Goal: Task Accomplishment & Management: Complete application form

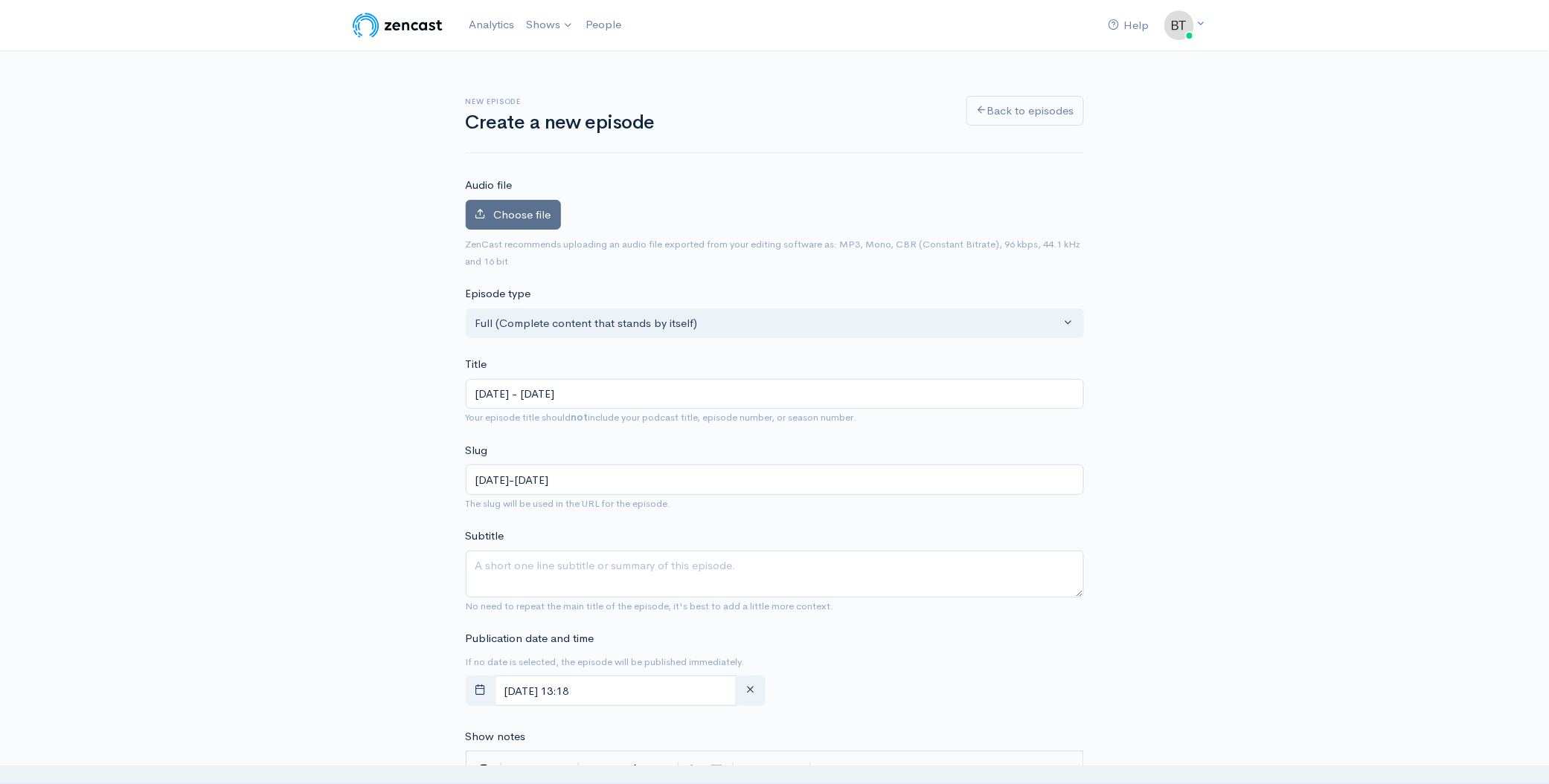
click at [515, 216] on span "Choose file" at bounding box center [522, 215] width 58 height 14
click at [0, 0] on input "Choose file" at bounding box center [0, 0] width 0 height 0
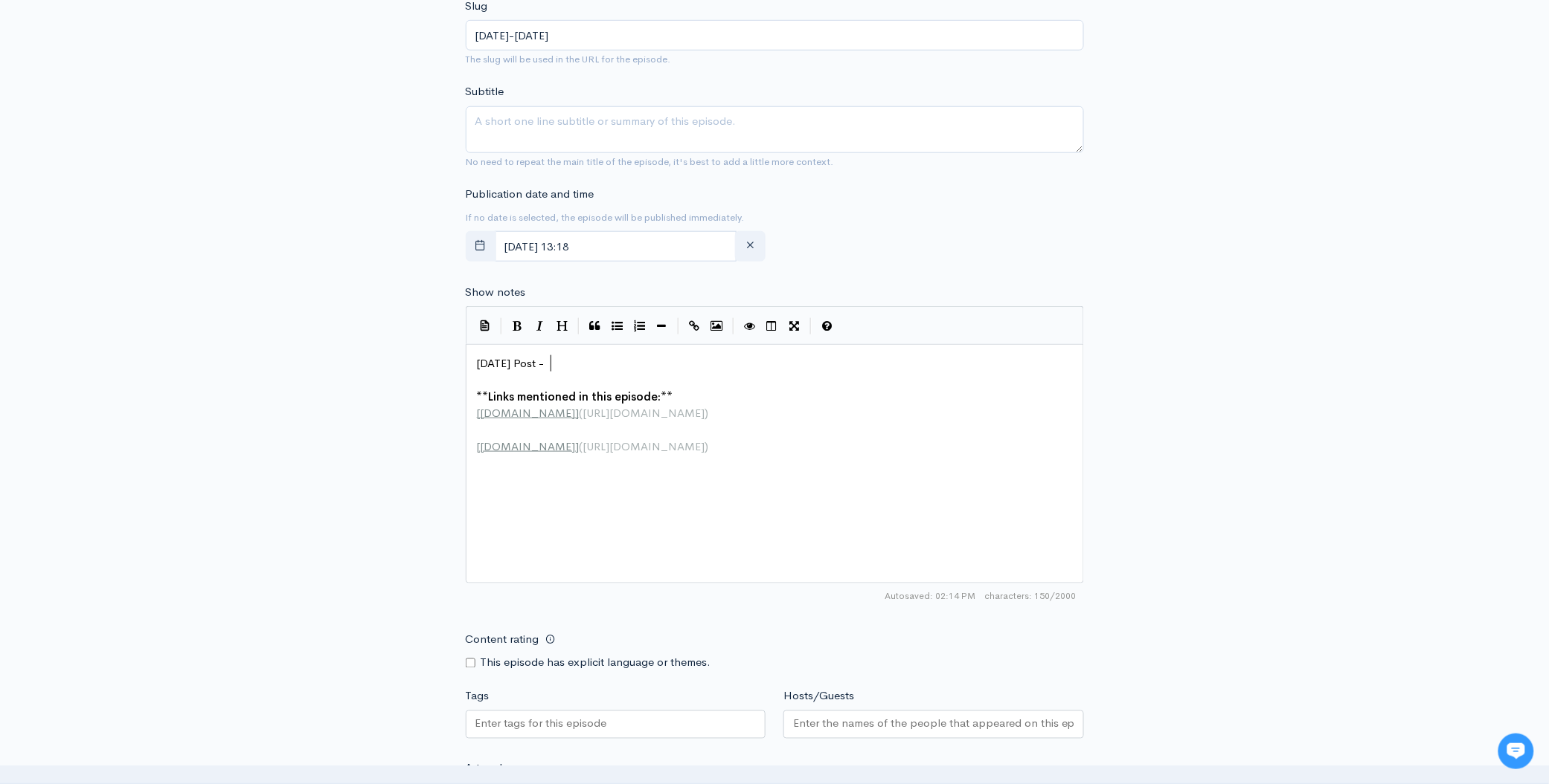
scroll to position [5, 0]
type textarea "[DATE] Post -"
drag, startPoint x: 560, startPoint y: 360, endPoint x: 431, endPoint y: 347, distance: 129.7
paste textarea
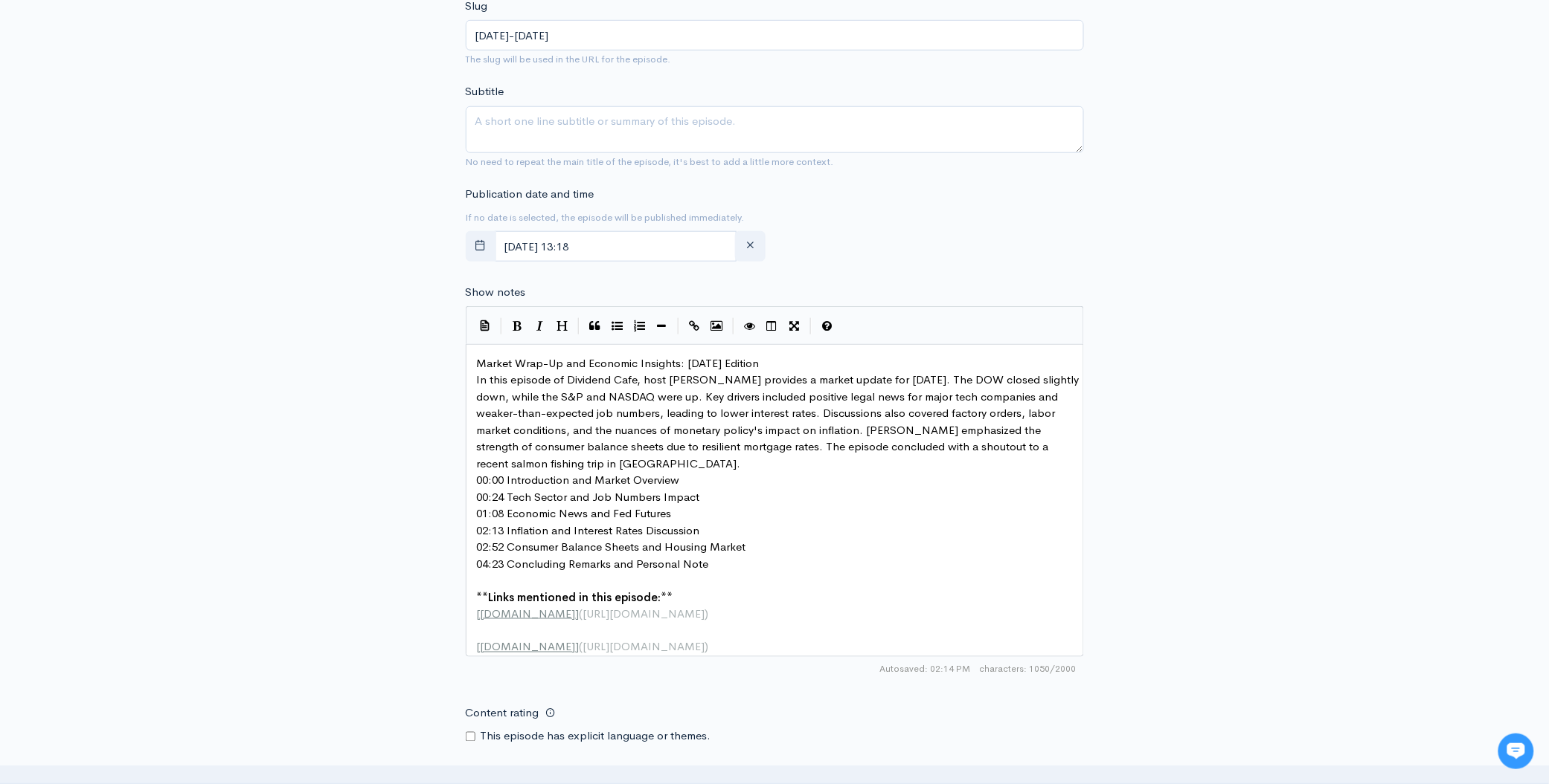
click at [831, 361] on pre "Market Wrap-Up and Economic Insights: [DATE] Edition" at bounding box center [780, 364] width 612 height 17
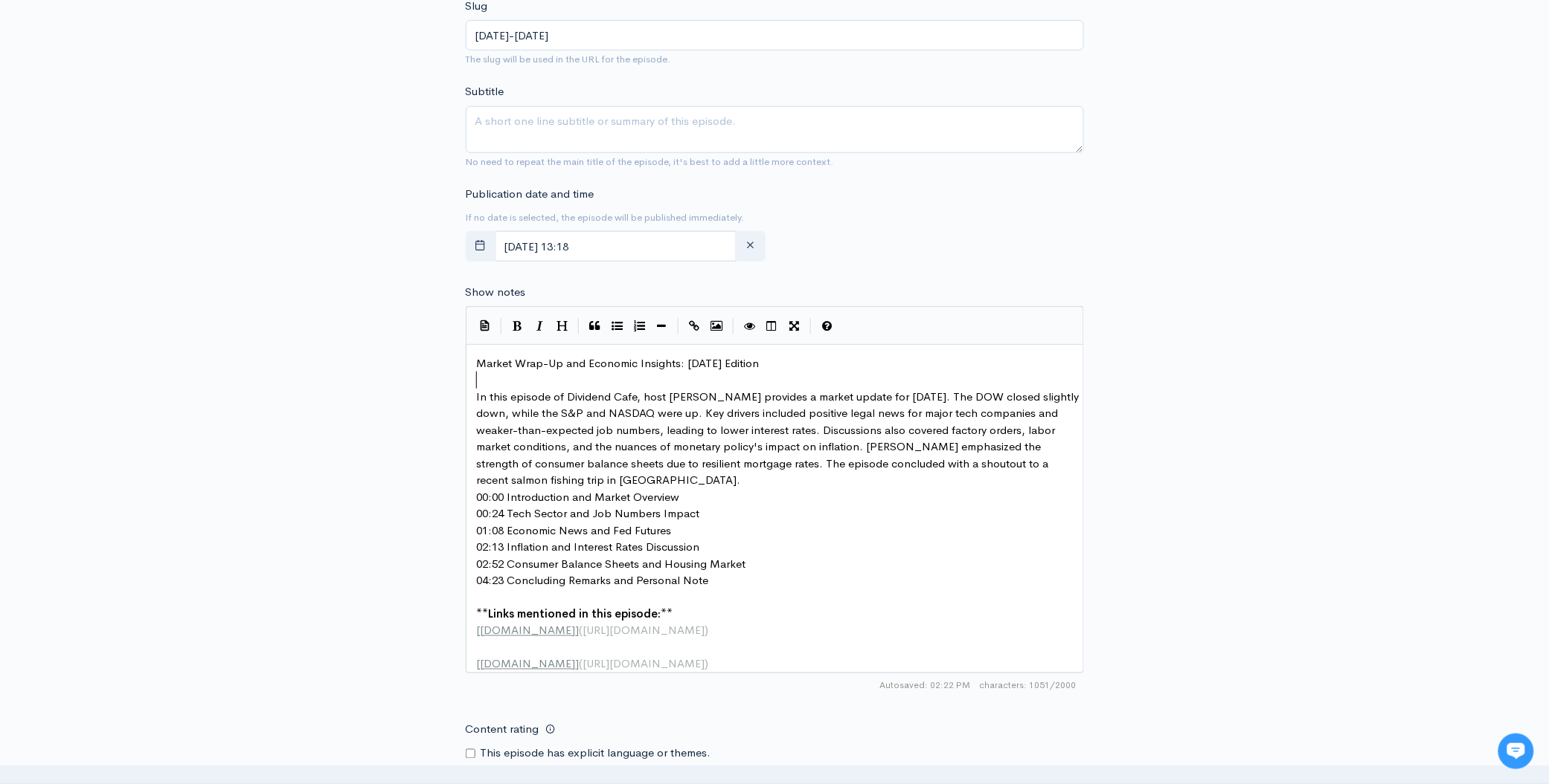
click at [642, 481] on pre "In this episode of Dividend Cafe, host [PERSON_NAME] provides a market update f…" at bounding box center [780, 438] width 612 height 100
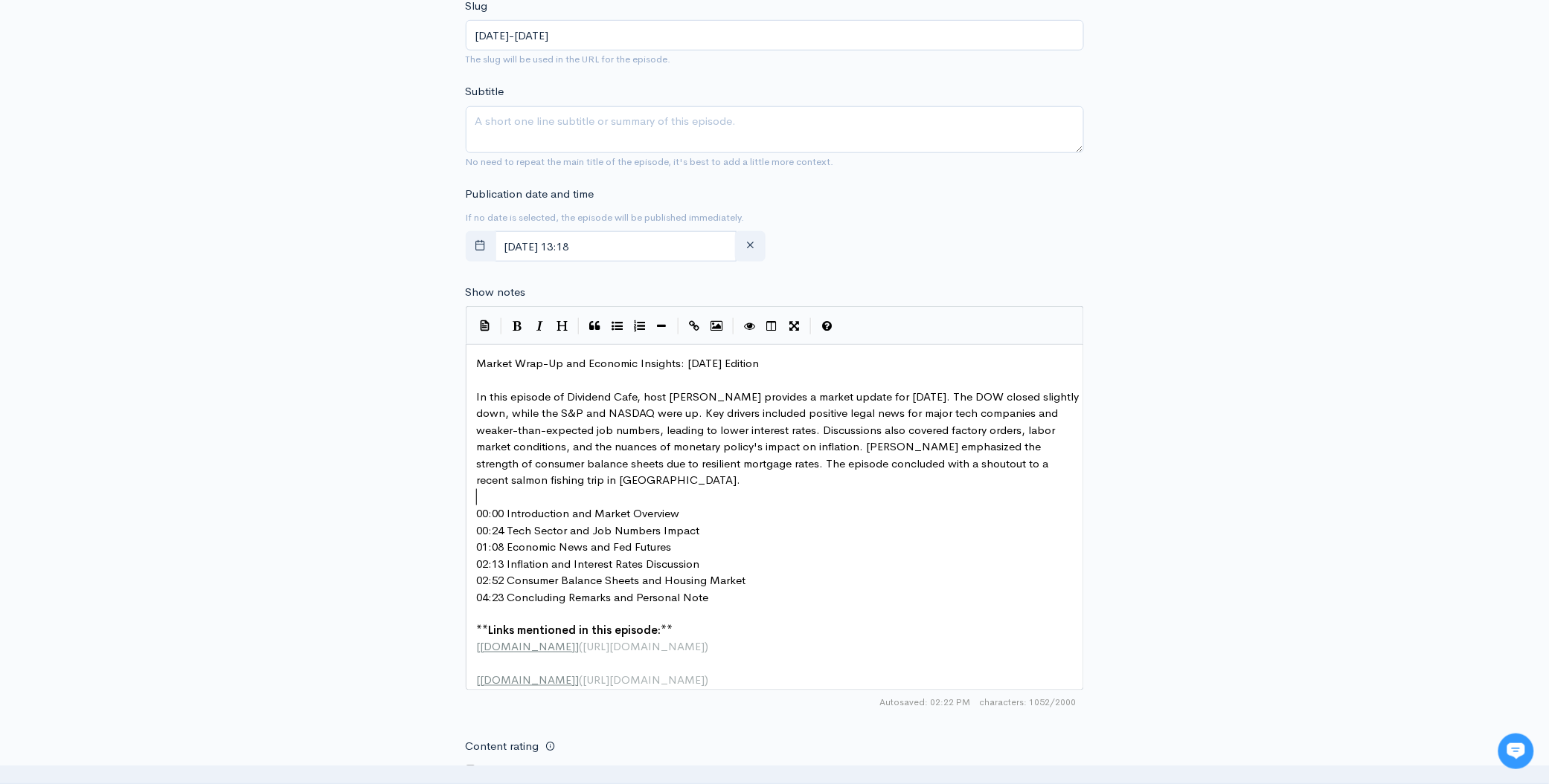
click at [700, 511] on pre "00:00 Introduction and Market Overview" at bounding box center [780, 514] width 612 height 17
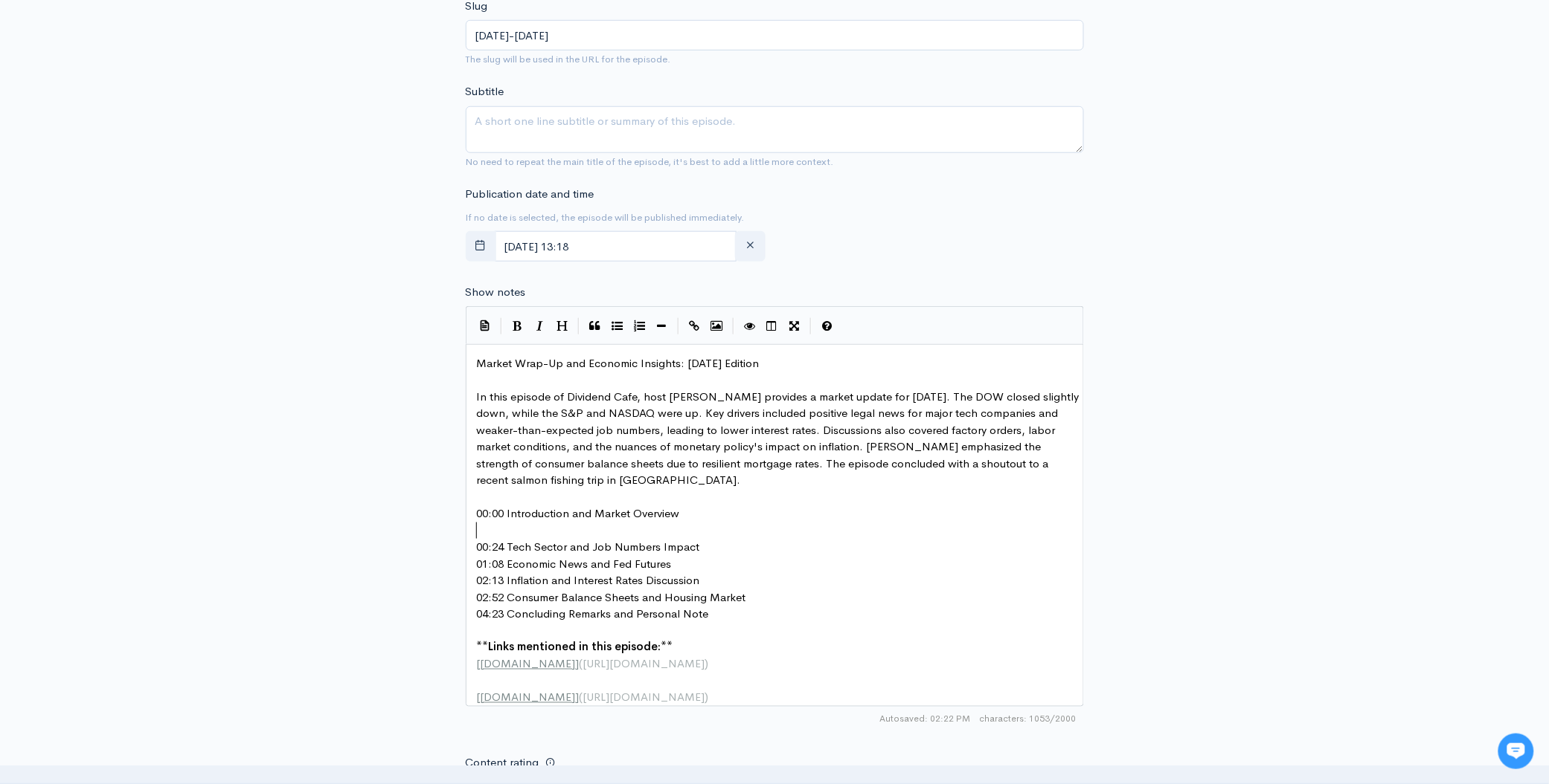
click at [718, 544] on pre "00:24 Tech Sector and Job Numbers Impact" at bounding box center [780, 547] width 612 height 17
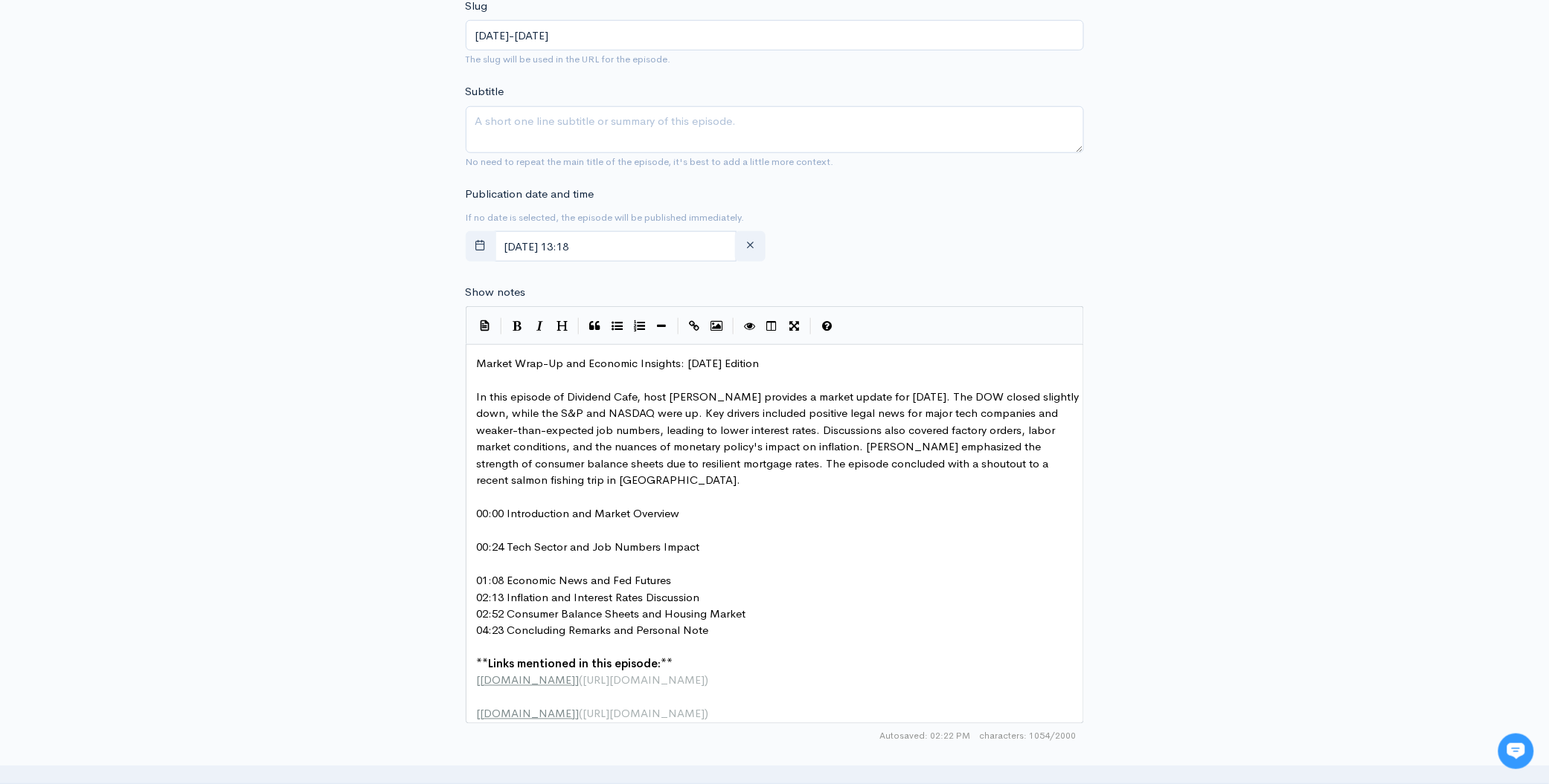
click at [689, 582] on pre "01:08 Economic News and Fed Futures" at bounding box center [780, 581] width 612 height 17
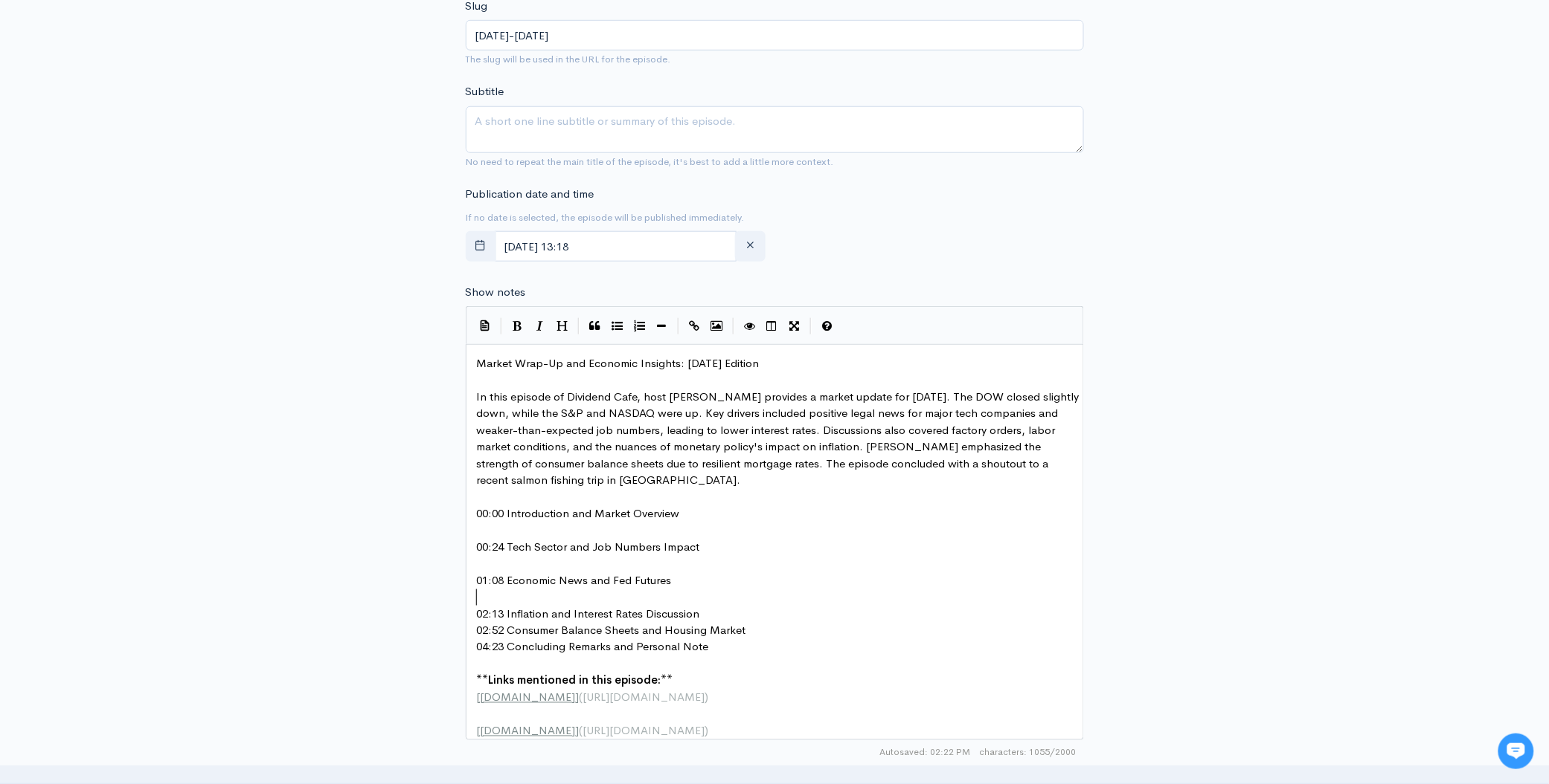
click at [726, 609] on pre "02:13 Inflation and Interest Rates Discussion" at bounding box center [780, 615] width 612 height 17
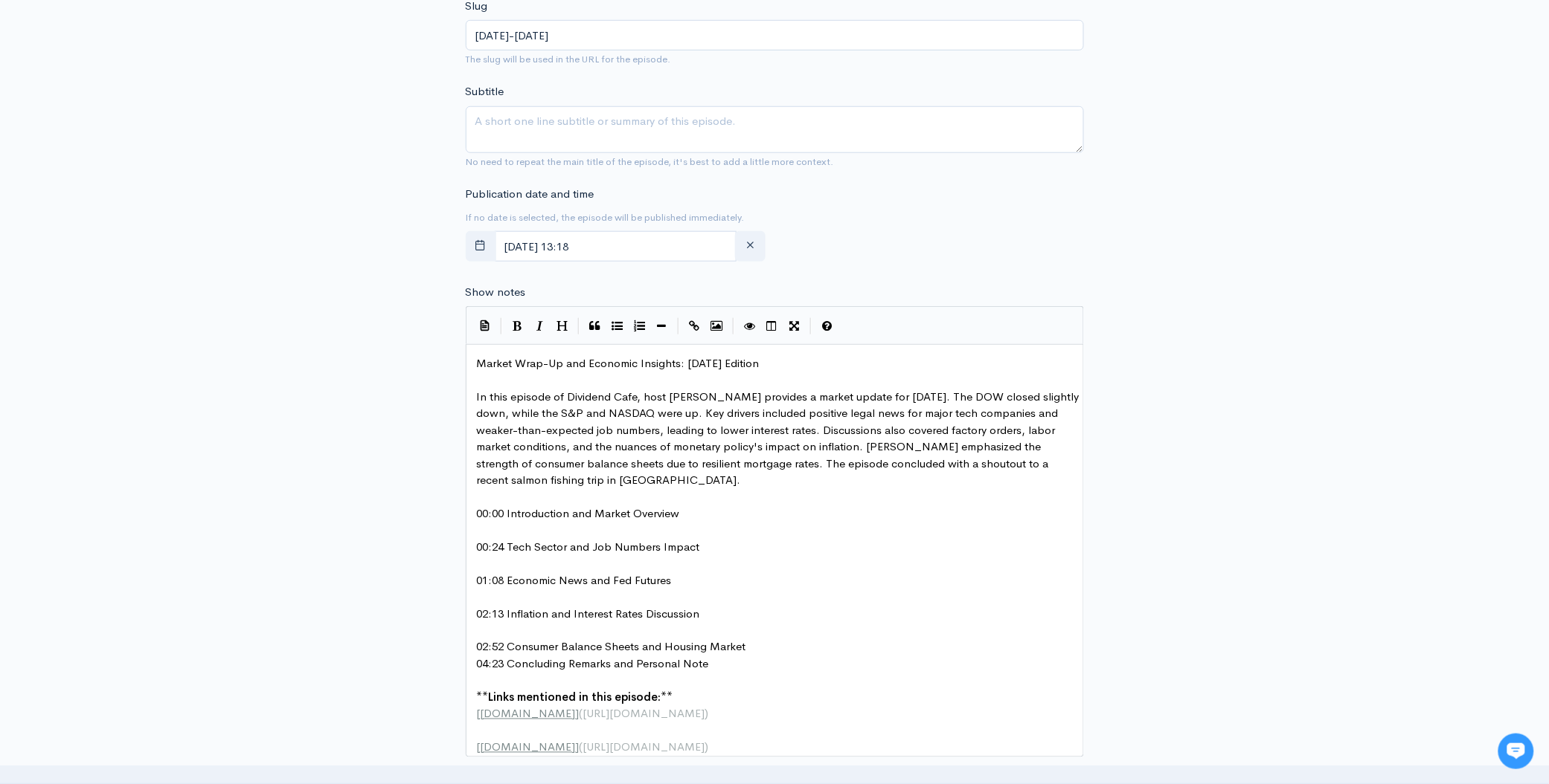
click at [754, 645] on pre "02:52 Consumer Balance Sheets and Housing Market" at bounding box center [780, 648] width 612 height 17
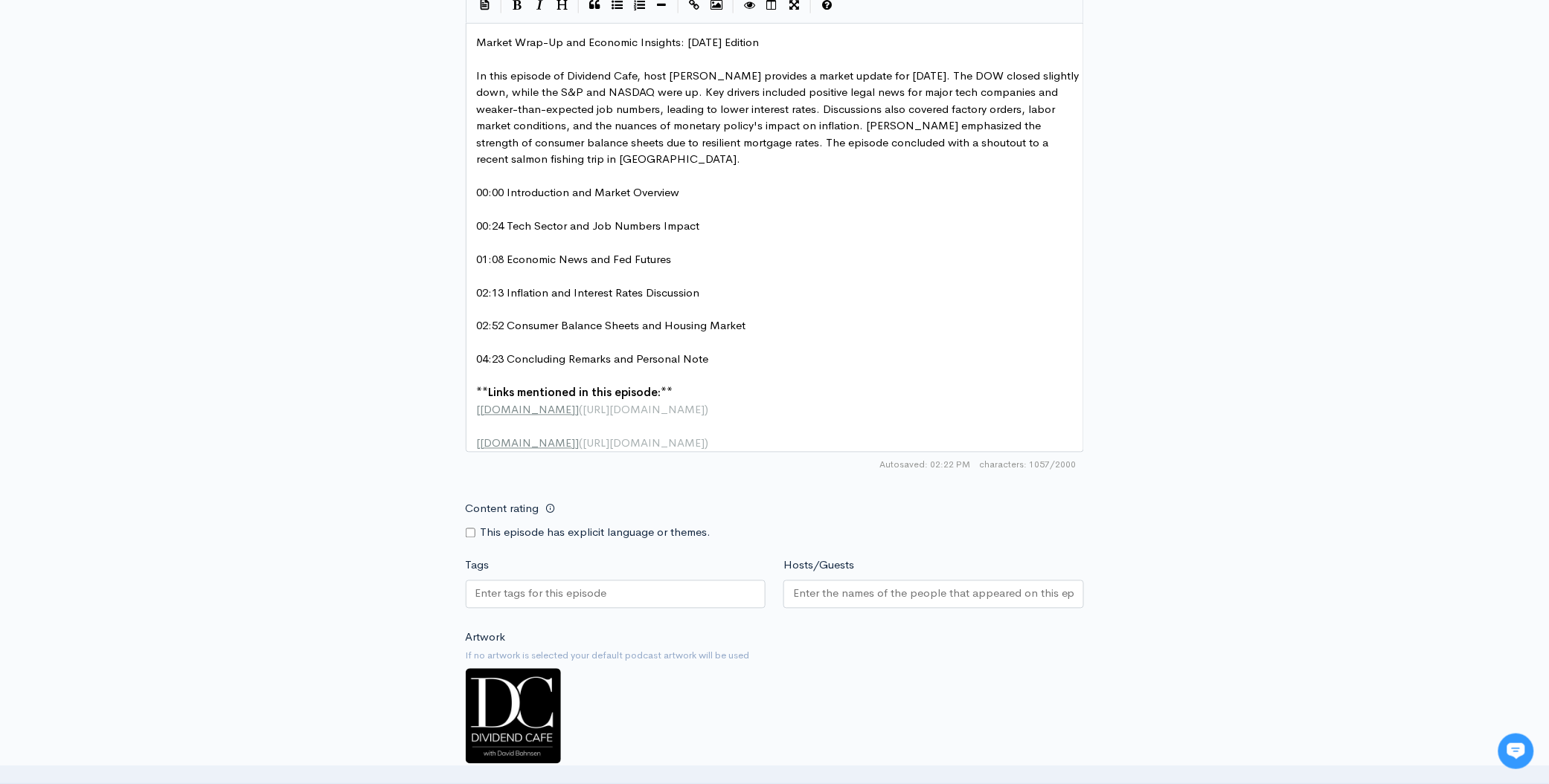
scroll to position [835, 0]
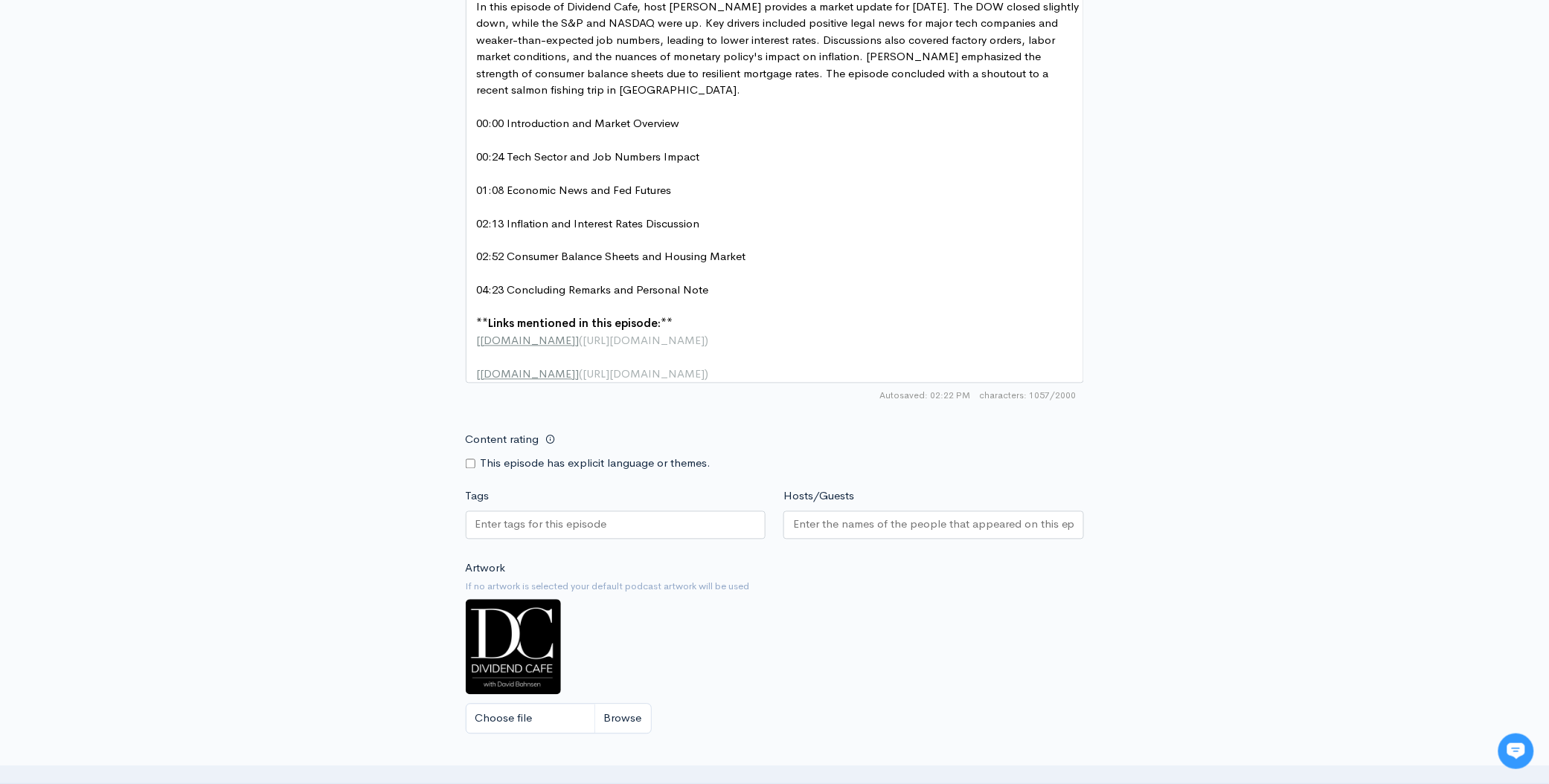
click at [867, 534] on input "Hosts/Guests" at bounding box center [933, 525] width 281 height 17
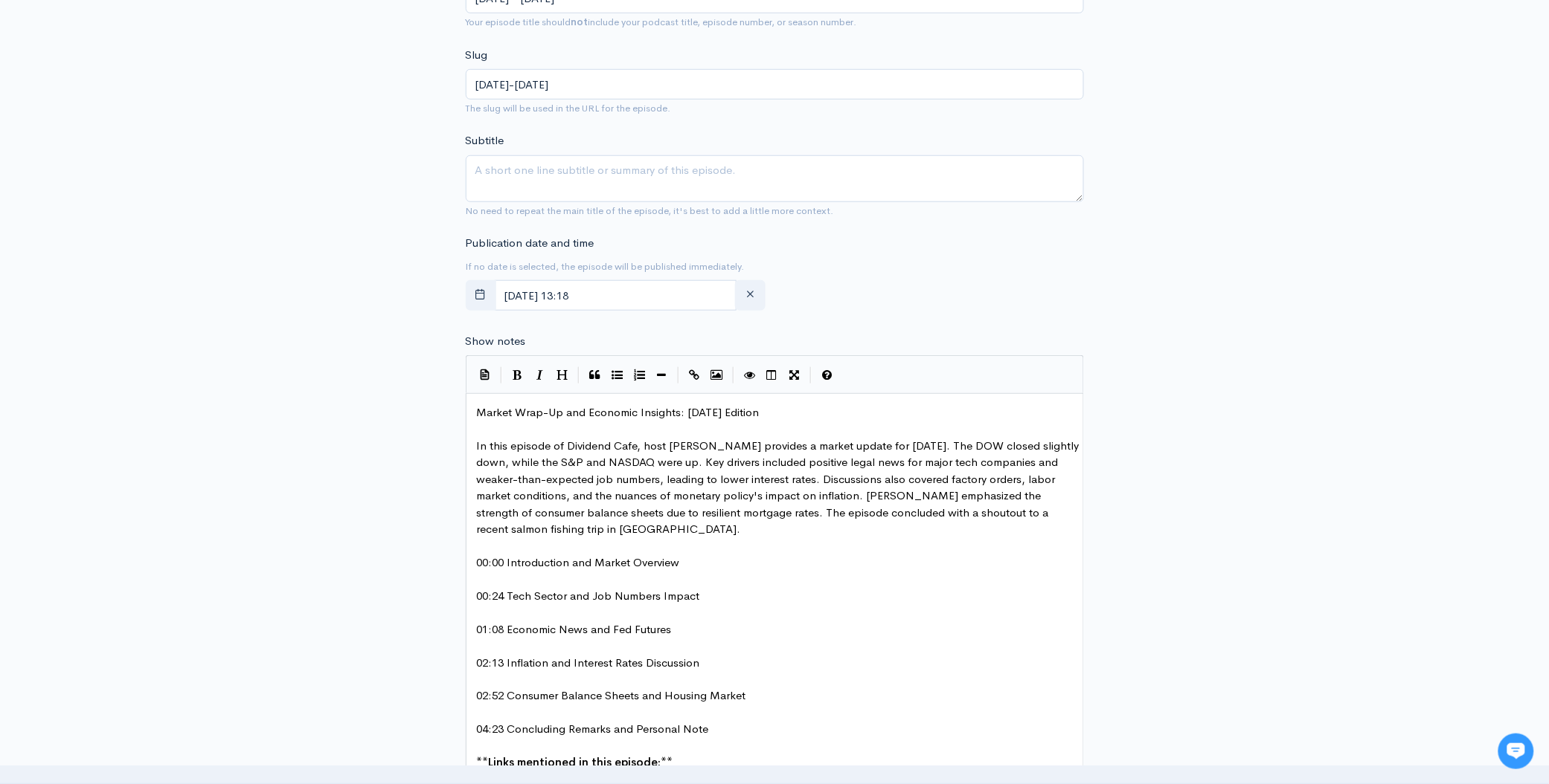
scroll to position [386, 0]
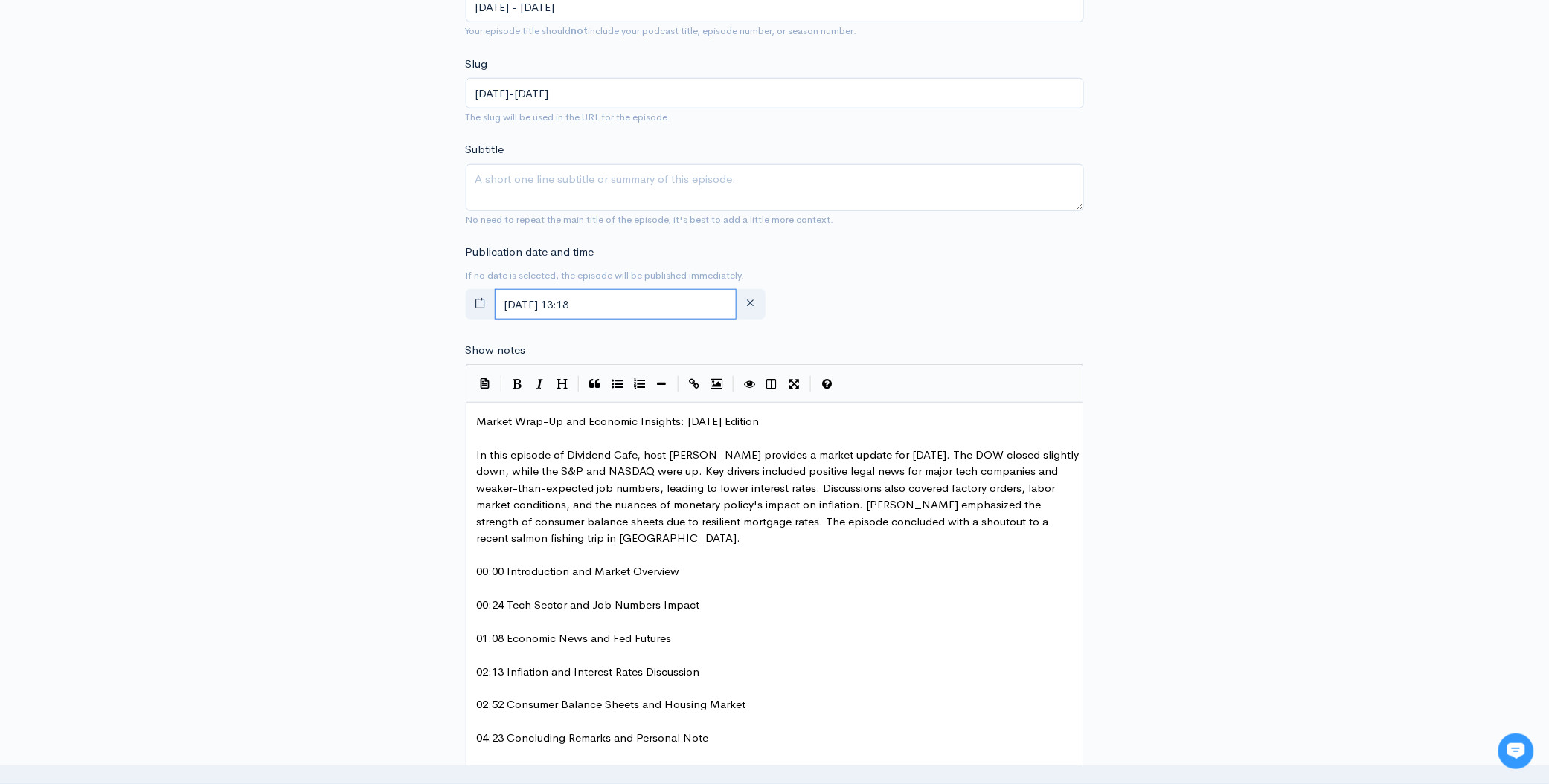
click at [650, 312] on input "[DATE] 13:18" at bounding box center [616, 304] width 242 height 31
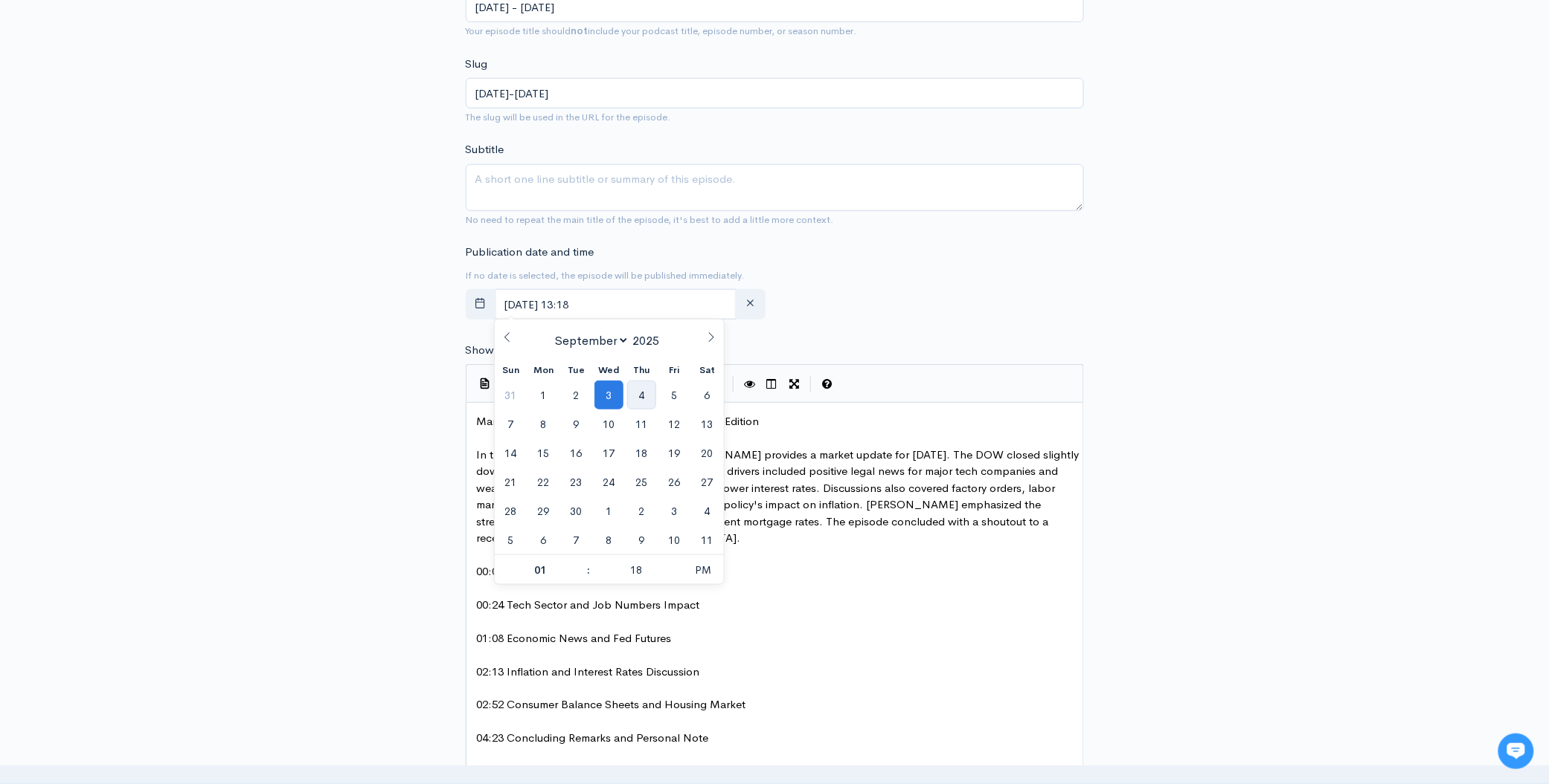
click at [637, 385] on span "4" at bounding box center [642, 395] width 29 height 29
type input "[DATE] 13:18"
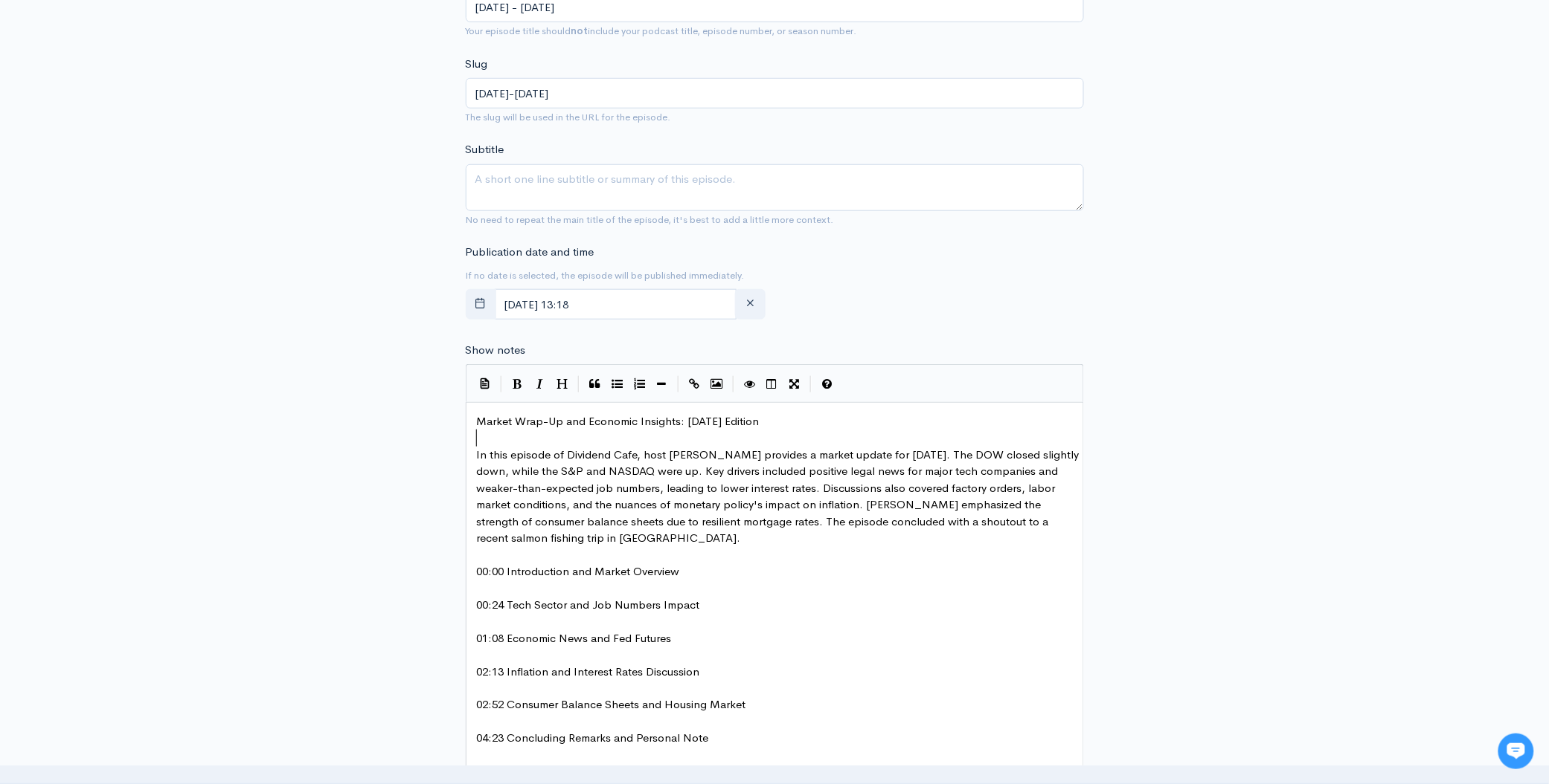
drag, startPoint x: 895, startPoint y: 441, endPoint x: 881, endPoint y: 436, distance: 14.9
click at [895, 440] on pre "​" at bounding box center [780, 438] width 612 height 17
type textarea "Market Wrap-Up and Economic Insights: [DATE] Edition"
drag, startPoint x: 820, startPoint y: 418, endPoint x: 433, endPoint y: 405, distance: 387.2
click at [548, 189] on textarea "Subtitle" at bounding box center [774, 187] width 618 height 47
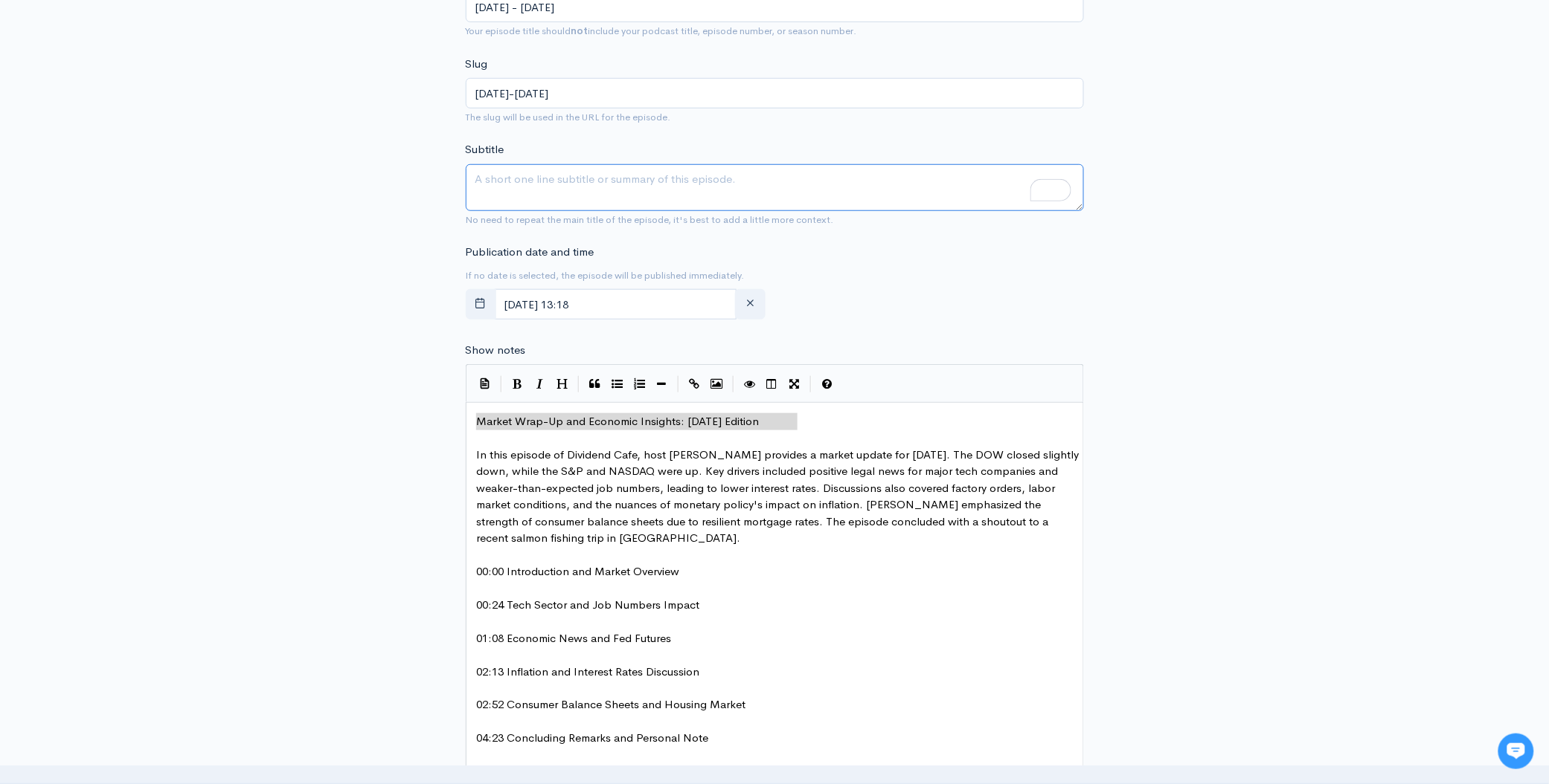
paste textarea "Market Wrap-Up and Economic Insights: [DATE] Edition"
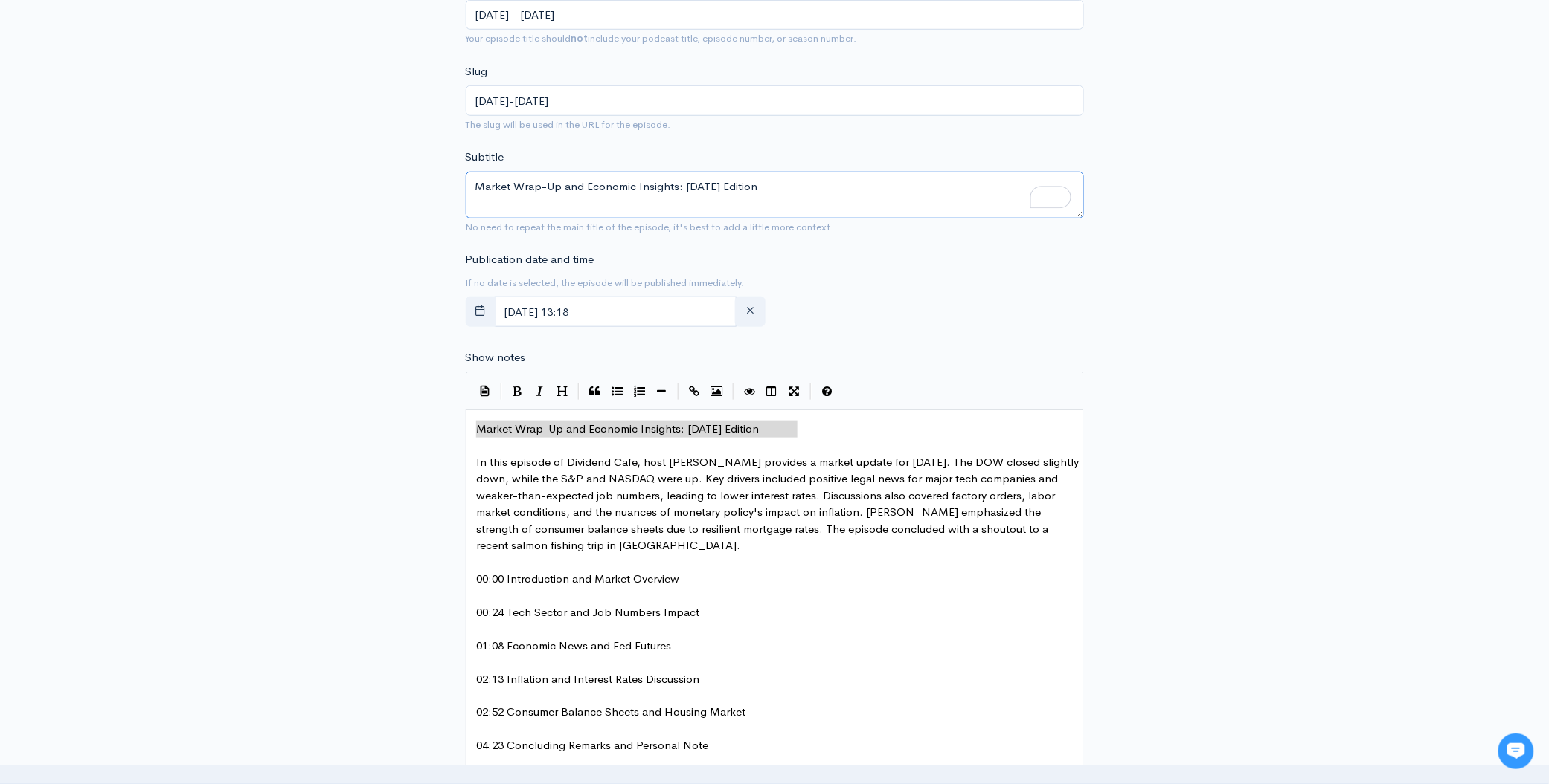
scroll to position [0, 0]
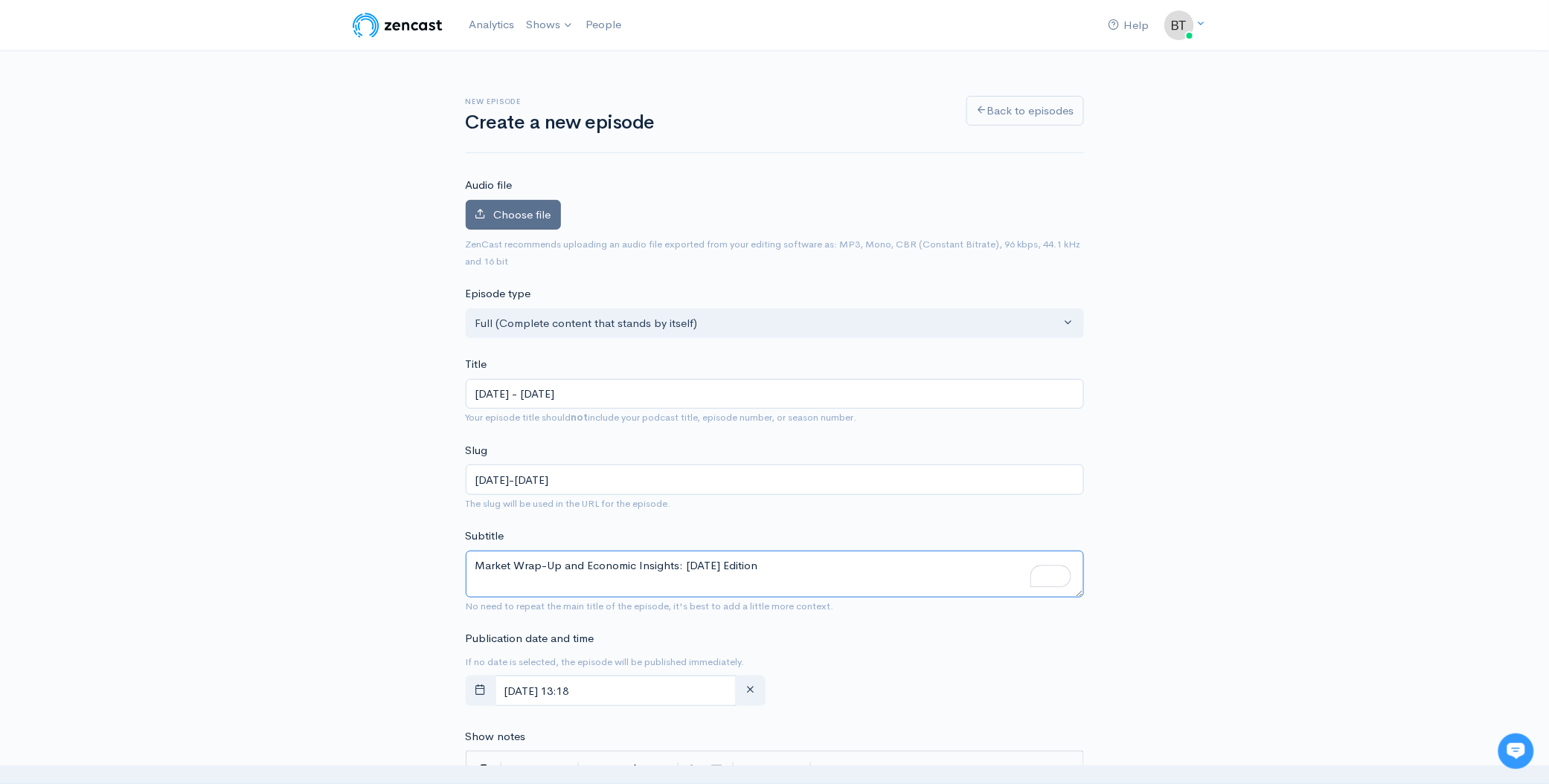
type textarea "Market Wrap-Up and Economic Insights: [DATE] Edition"
click at [494, 215] on span "Choose file" at bounding box center [522, 215] width 58 height 14
click at [0, 0] on input "Choose file" at bounding box center [0, 0] width 0 height 0
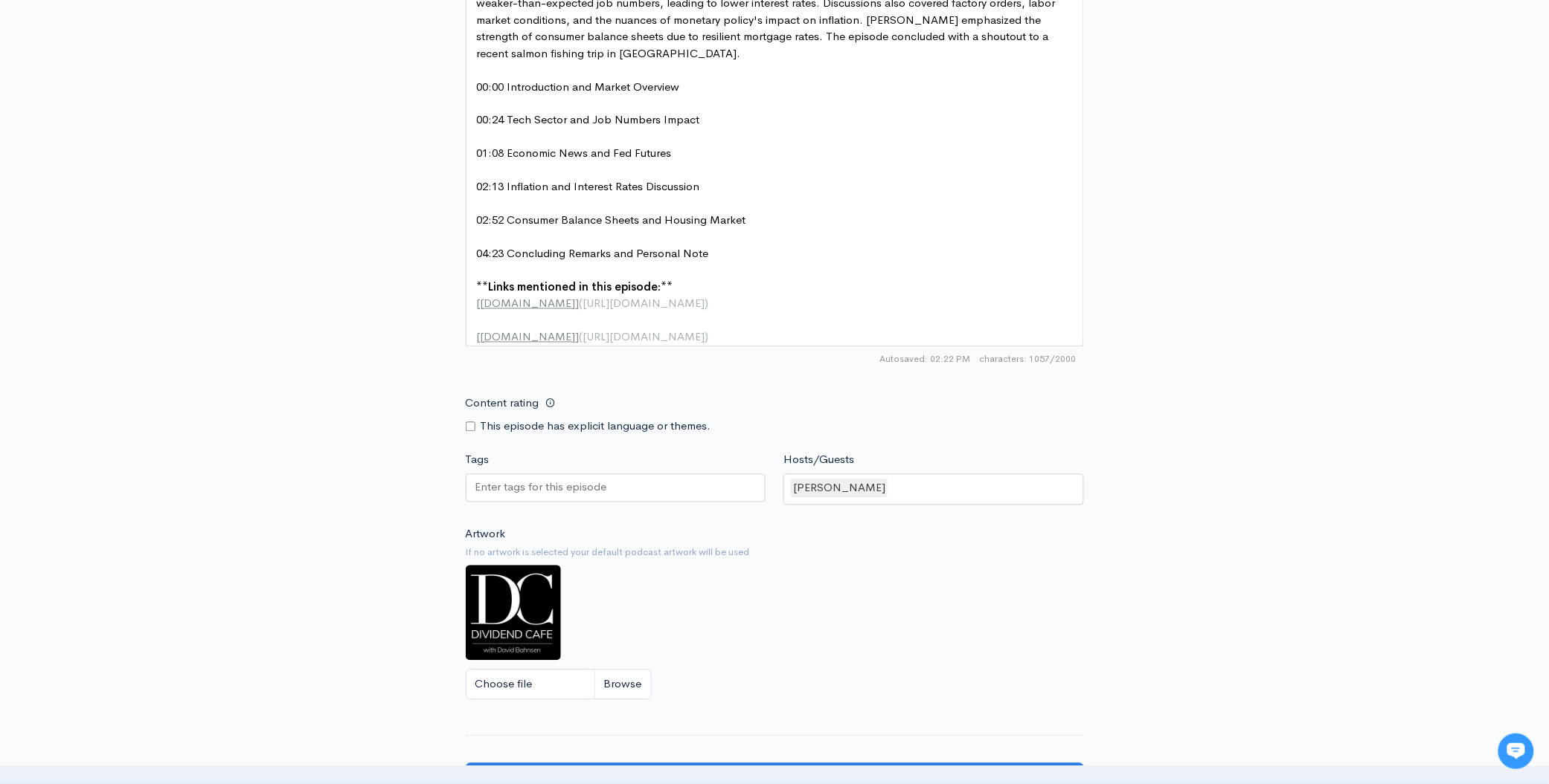
scroll to position [1220, 0]
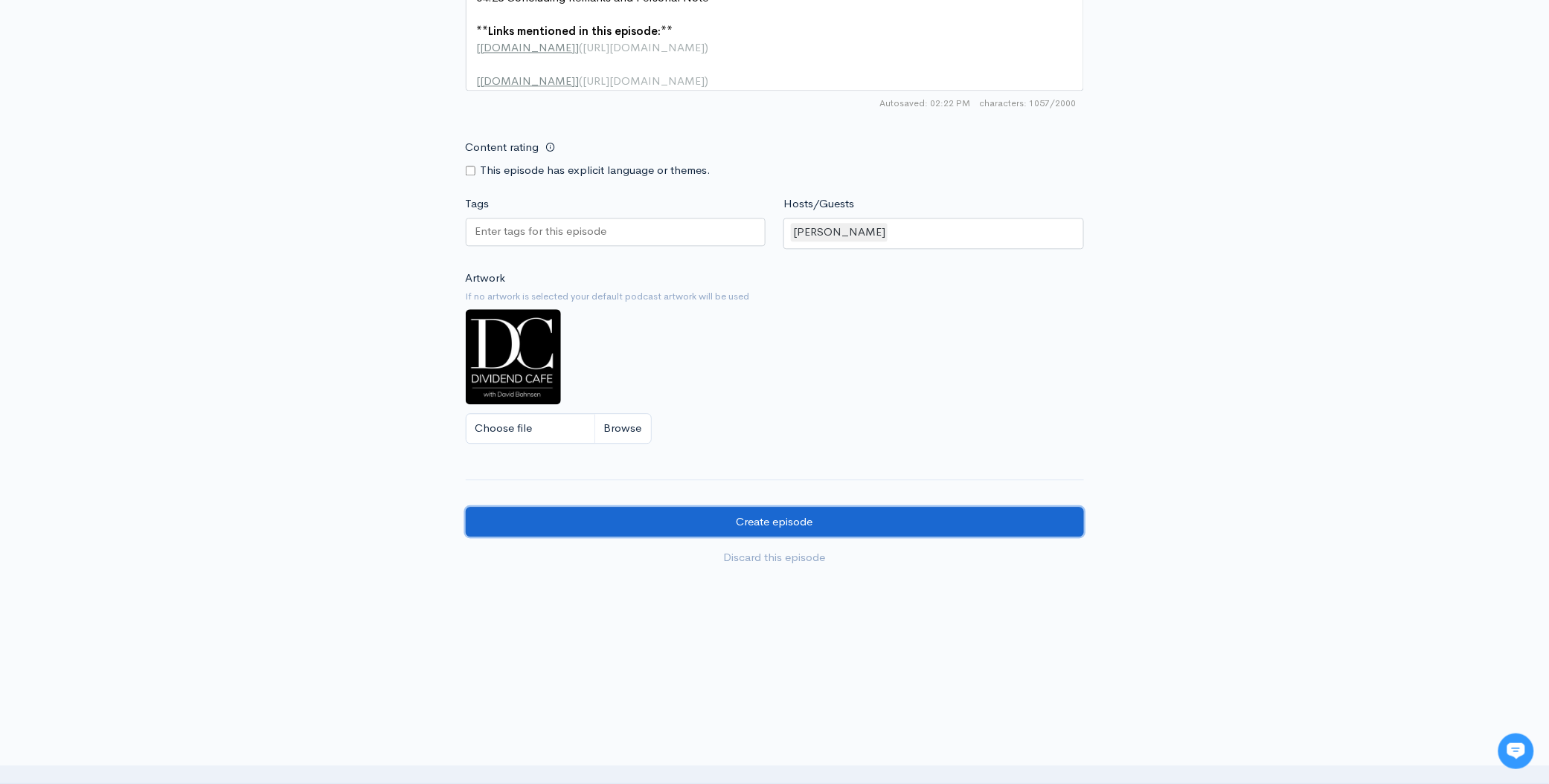
click at [830, 517] on input "Create episode" at bounding box center [774, 523] width 618 height 31
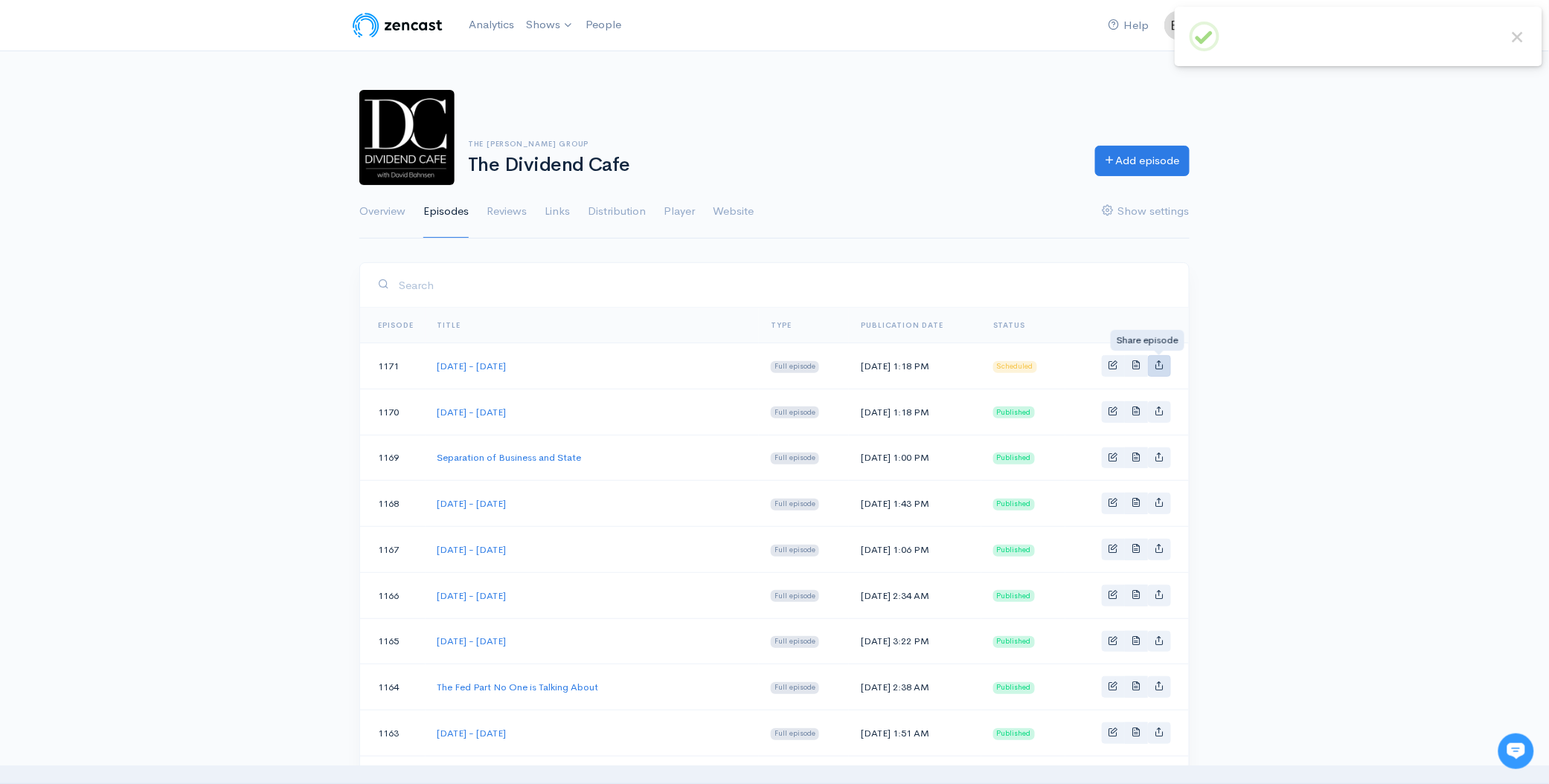
click at [1163, 366] on icon "Basic example" at bounding box center [1159, 365] width 10 height 10
type input "https://podcast.dividendcafe.com/episodes/wednesday-september-3-2025"
type input "https://dts.podtrac.com/redirect.mp3/media.zencast.fm/the-dividend-cafe-1/11c31…"
type input "<iframe src='https://share.zencast.fm/embed/episode/11c31ecd-dd09-4166-9f13-8ea…"
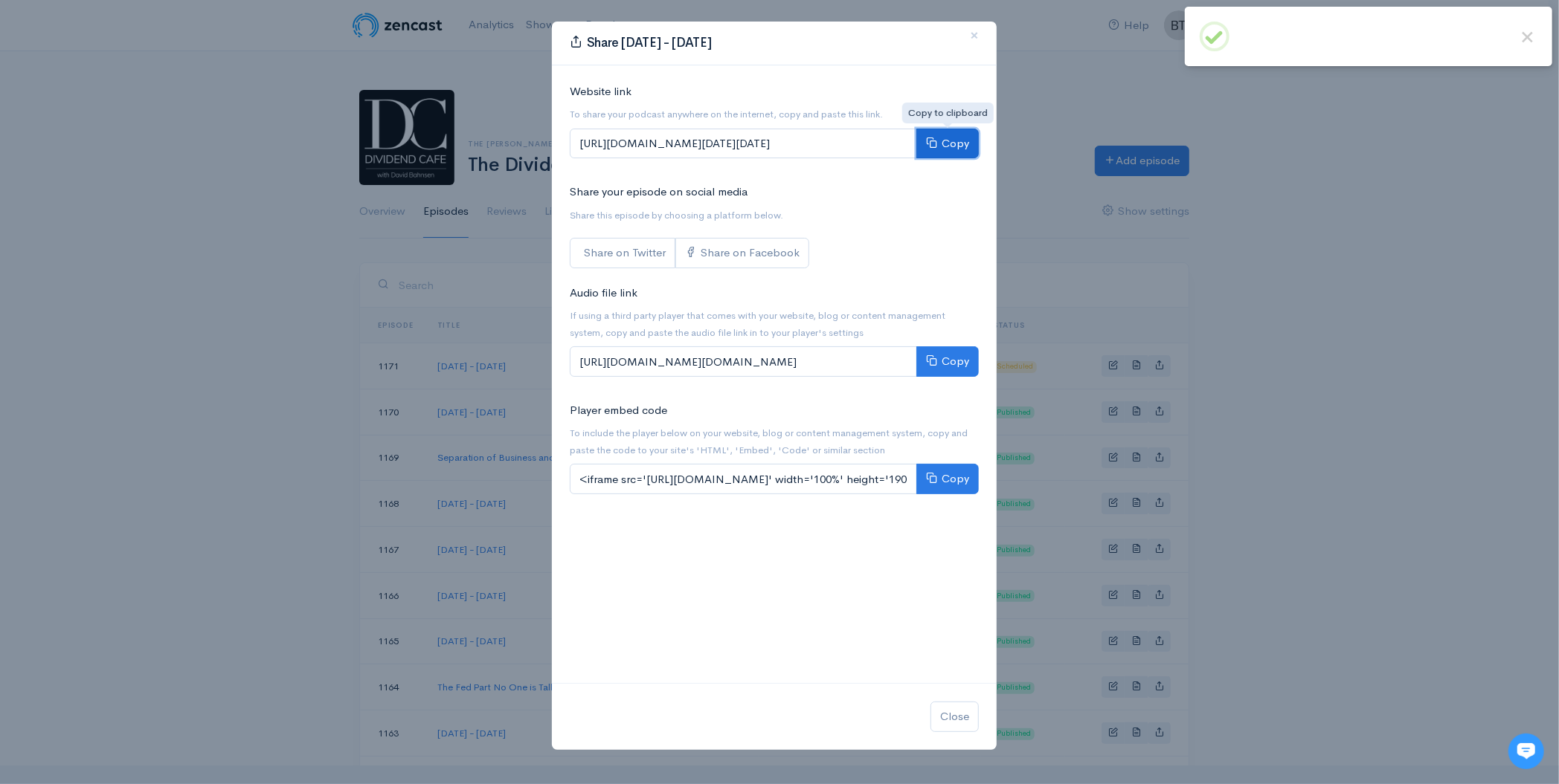
click at [955, 144] on button "Copy" at bounding box center [947, 144] width 62 height 31
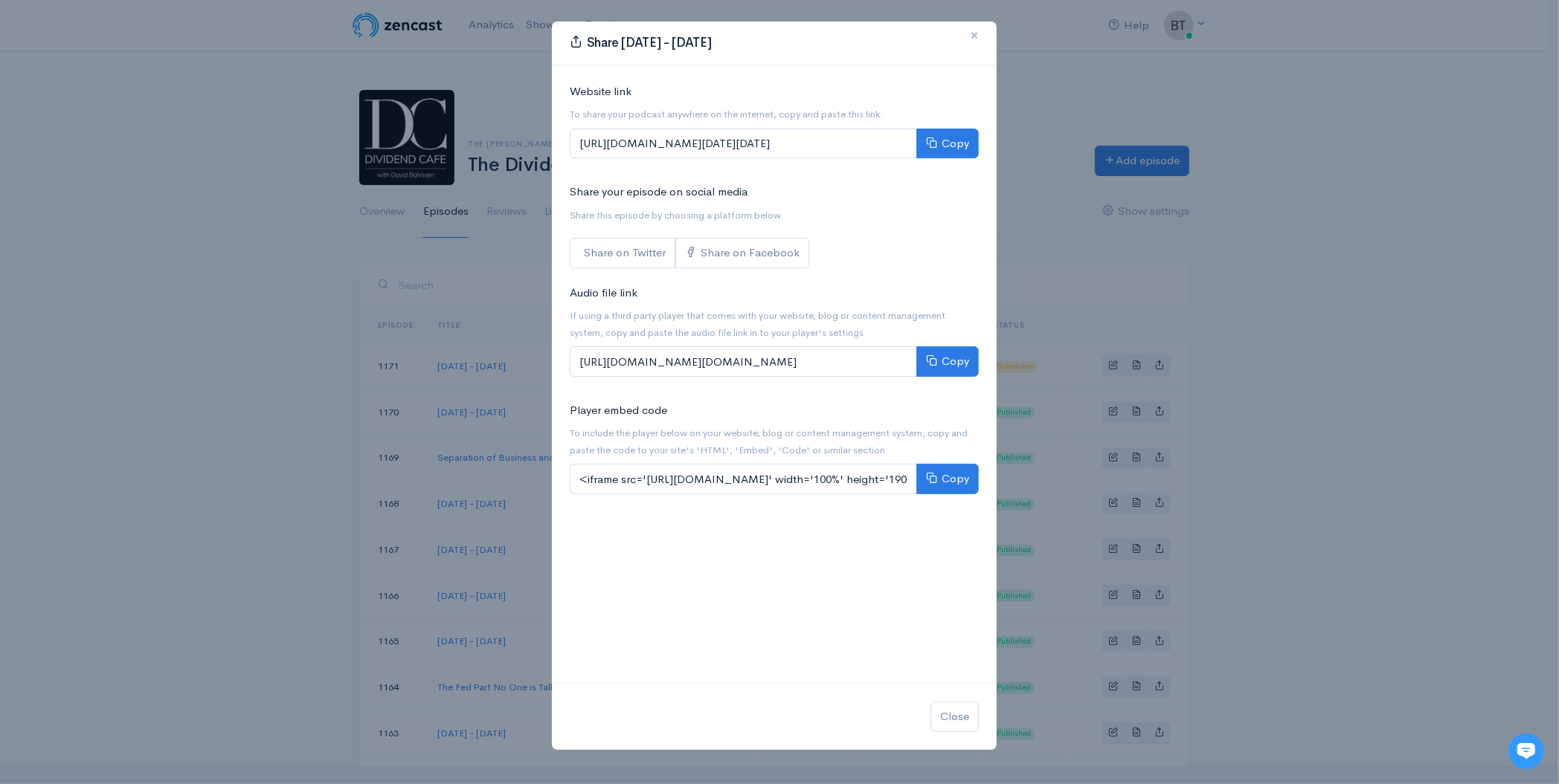
click at [978, 34] on span "×" at bounding box center [975, 35] width 9 height 21
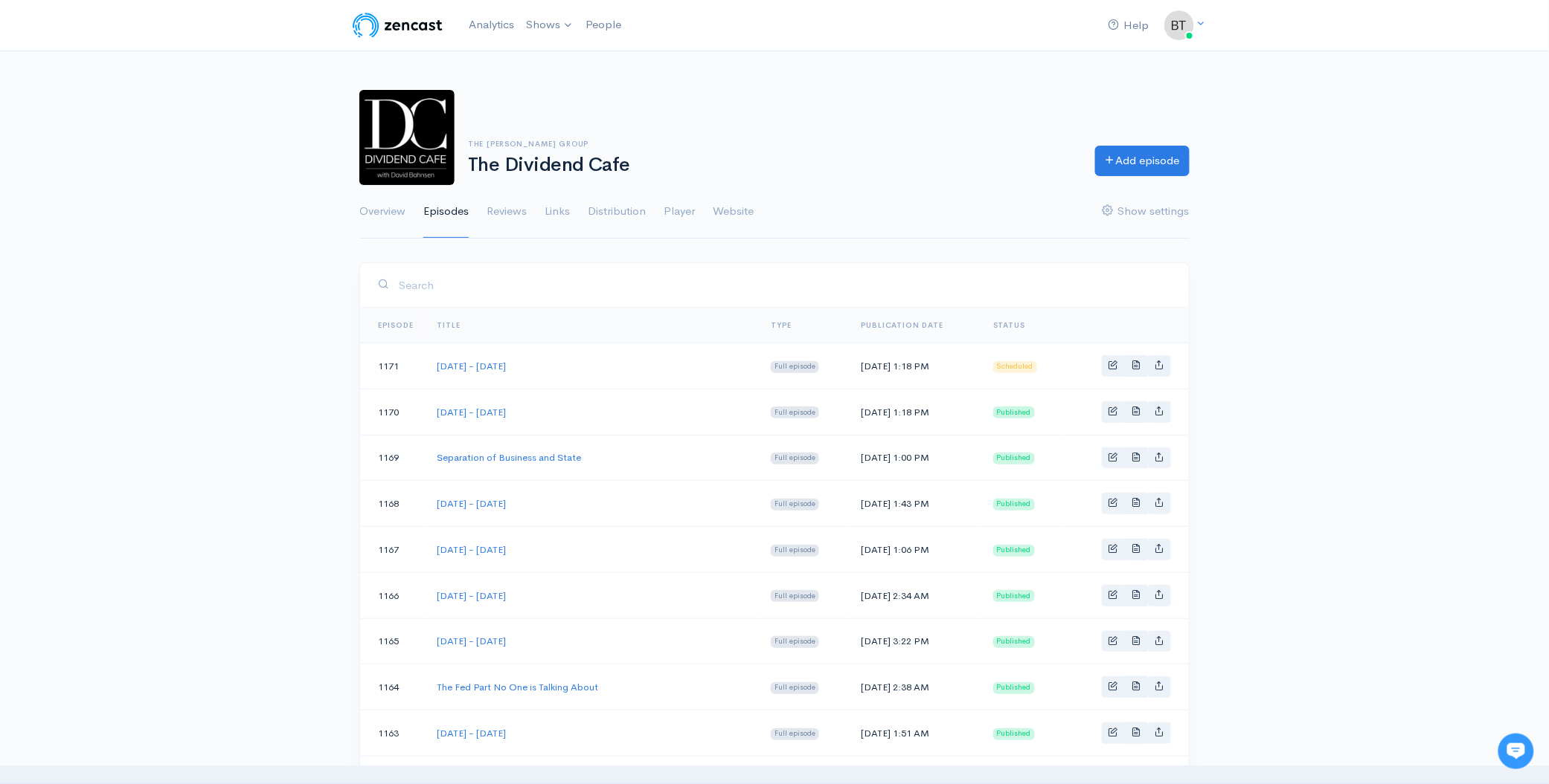
click at [953, 72] on div "The Bahnsen Group The Dividend Cafe Add episode Overview Episodes Reviews Links…" at bounding box center [774, 156] width 830 height 167
click at [1114, 368] on span "Basic example" at bounding box center [1113, 365] width 10 height 10
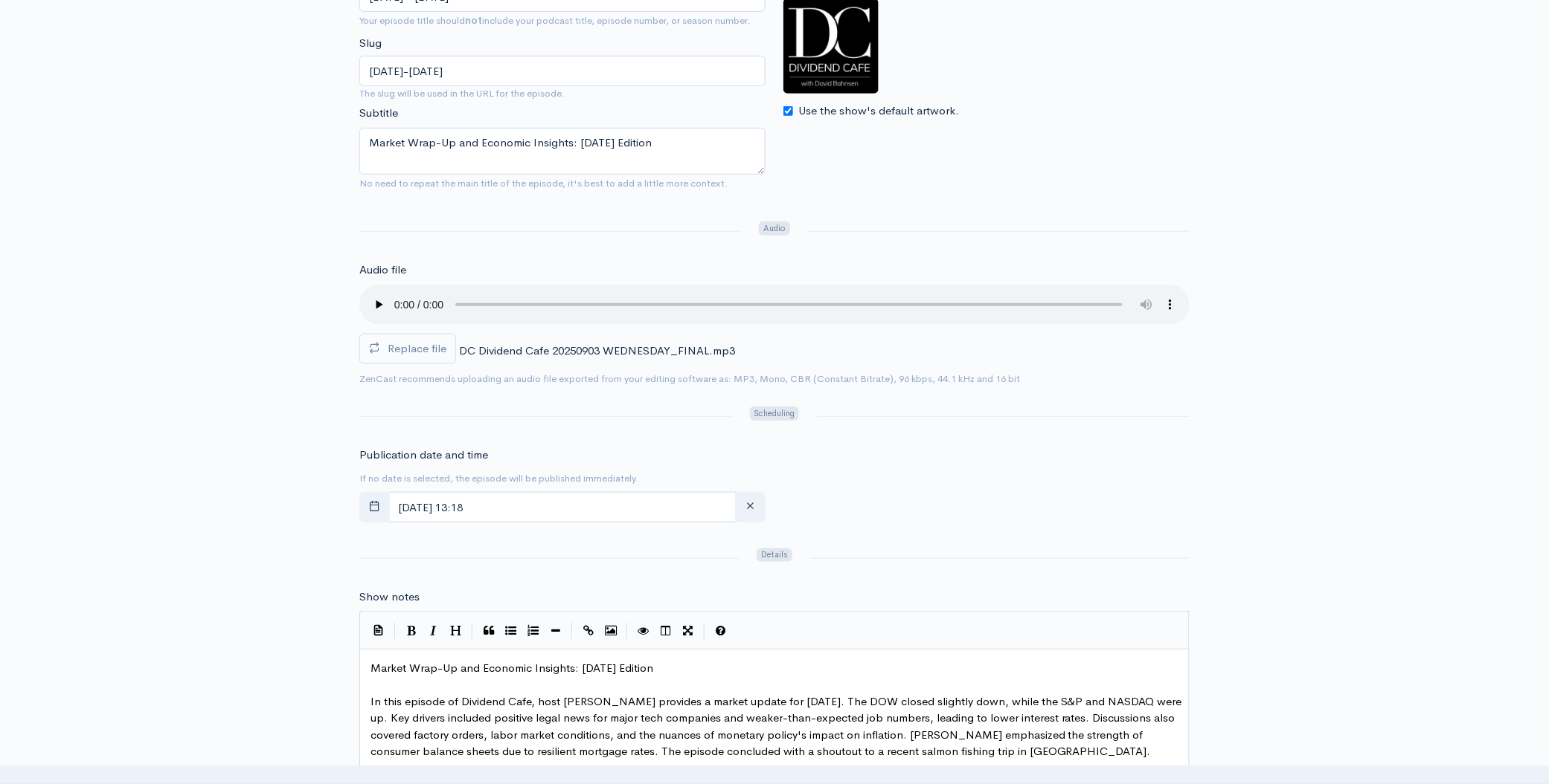
scroll to position [342, 0]
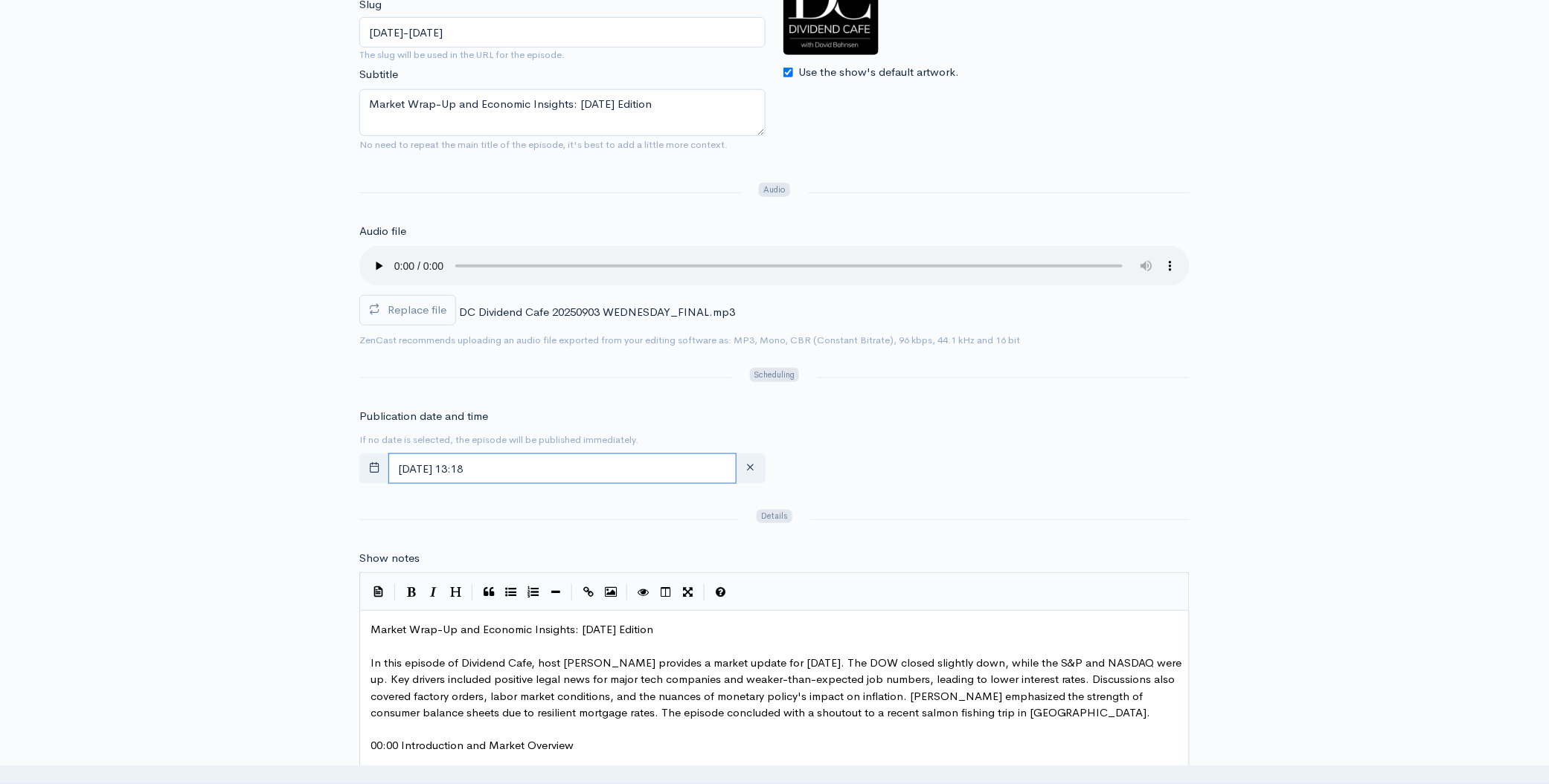
click at [573, 470] on input "[DATE] 13:18" at bounding box center [562, 469] width 348 height 31
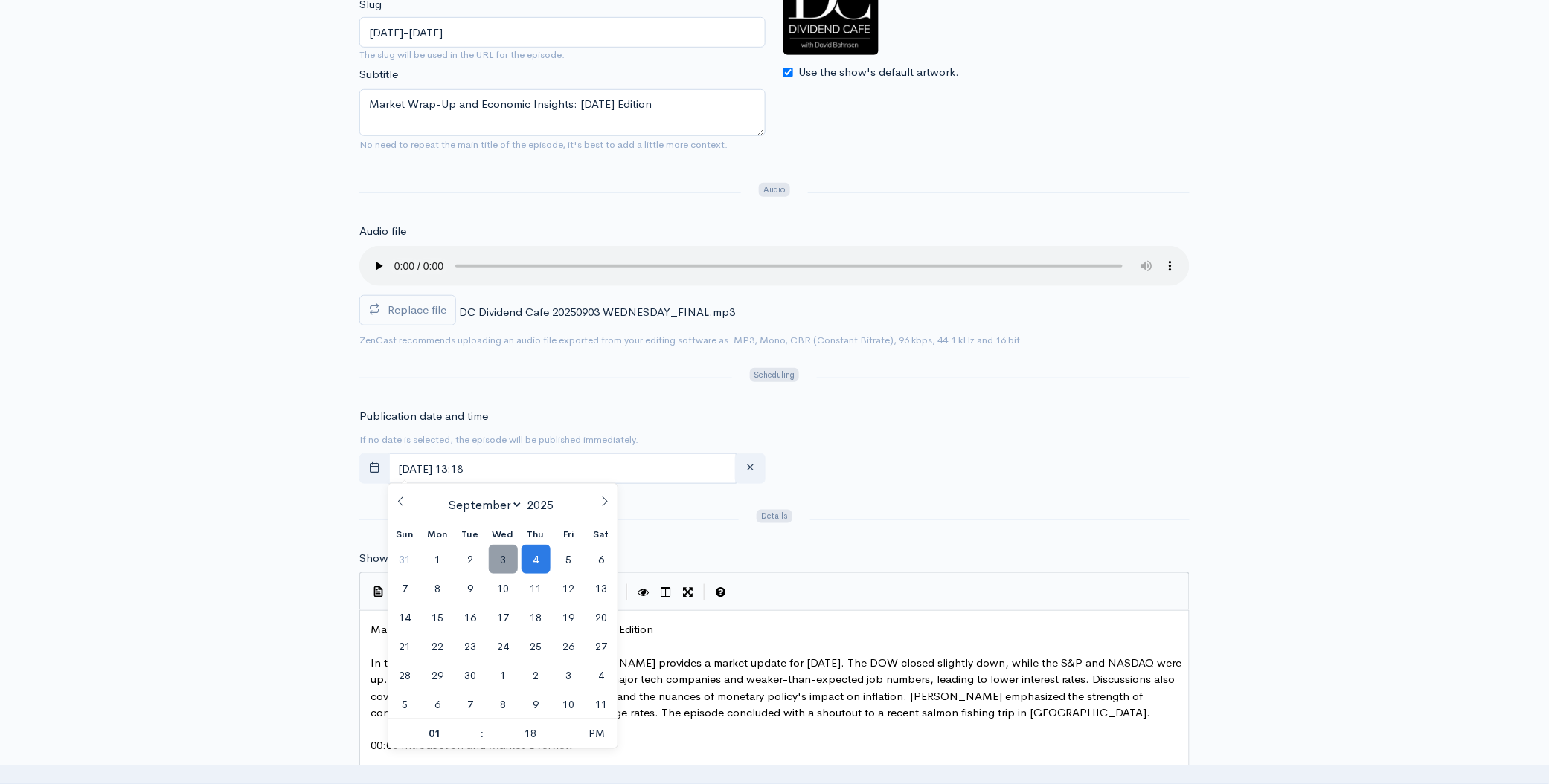
click at [510, 568] on span "3" at bounding box center [503, 559] width 29 height 29
type input "[DATE] 13:18"
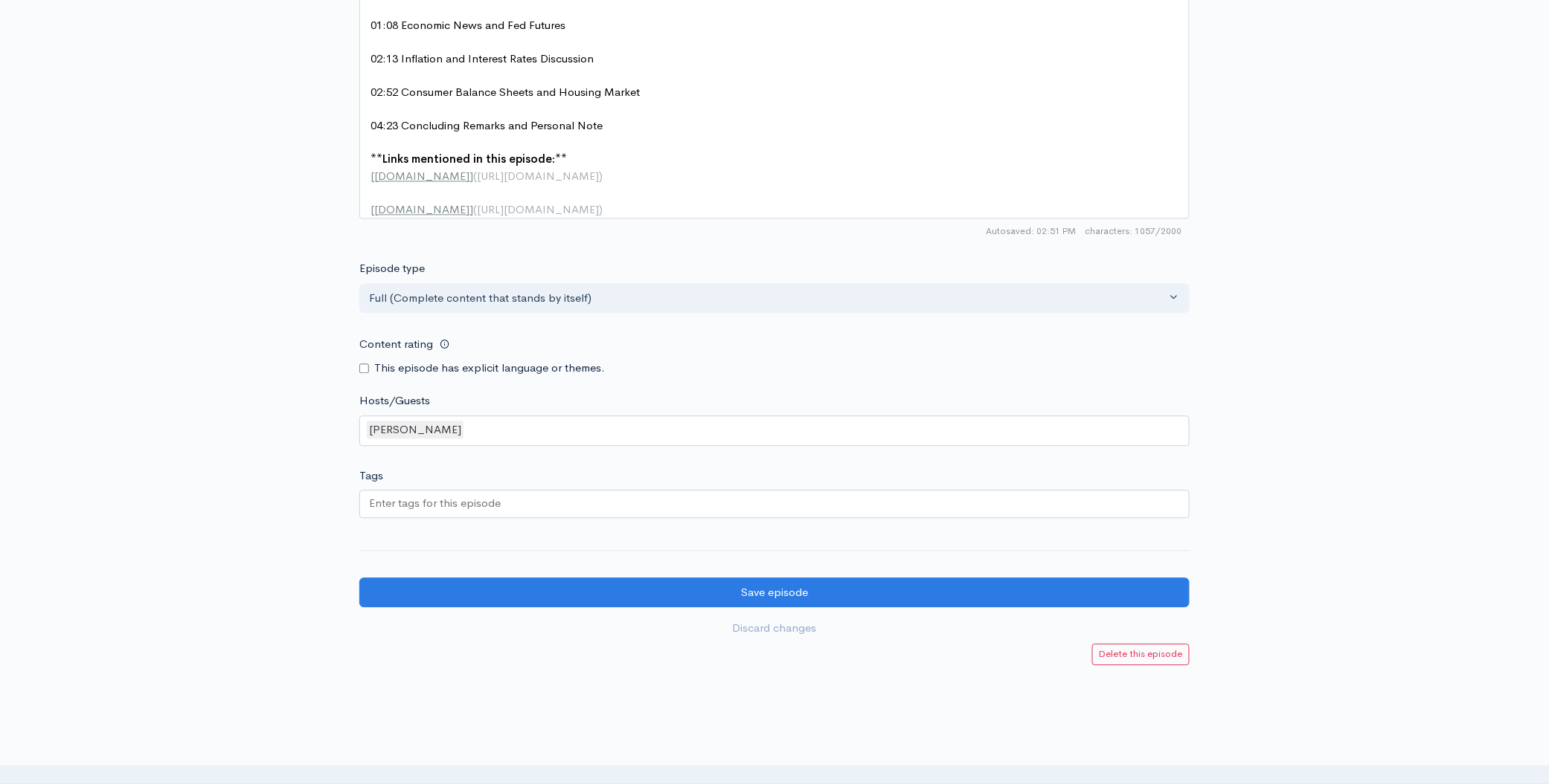
scroll to position [1212, 0]
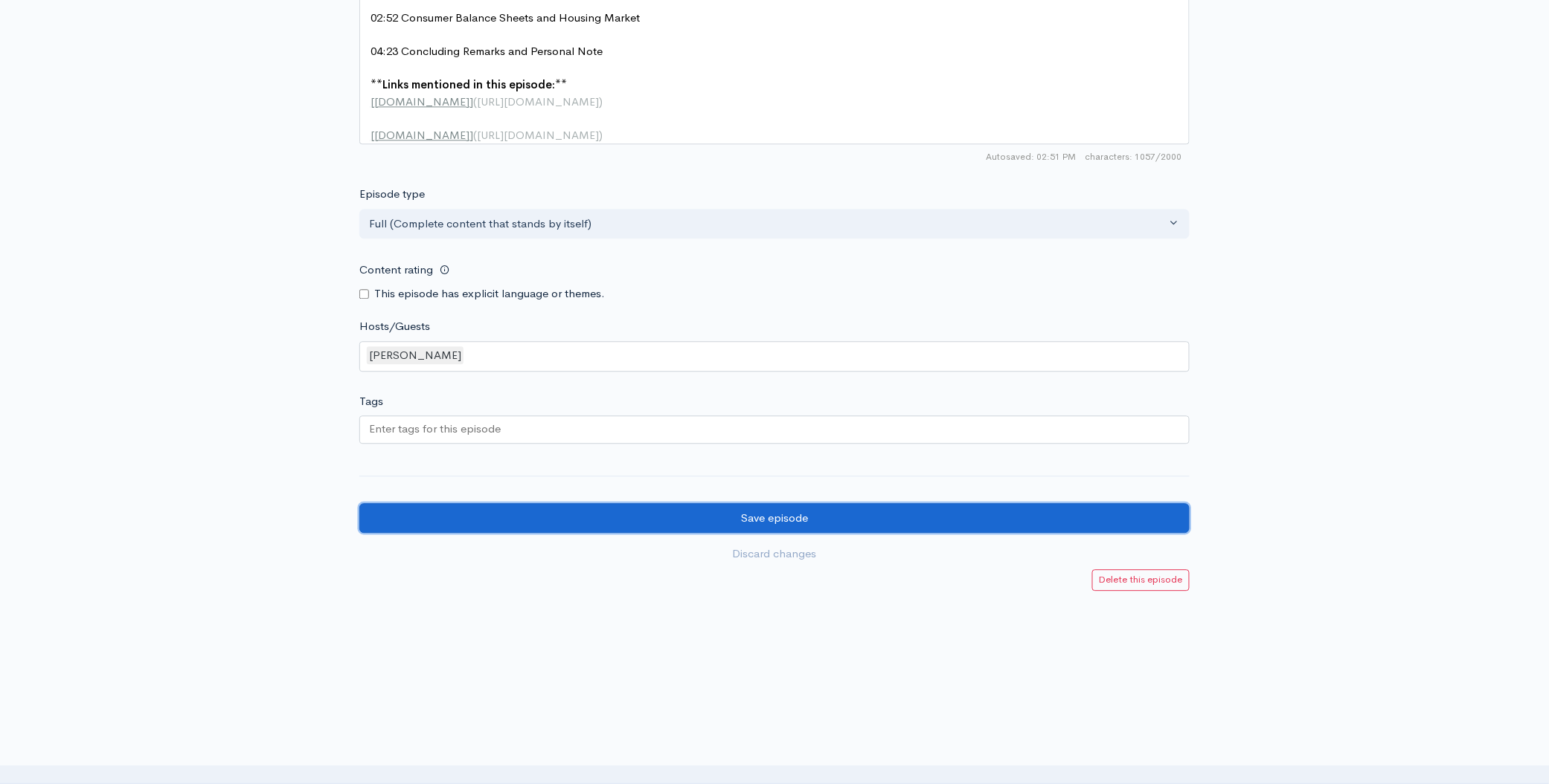
click at [705, 524] on input "Save episode" at bounding box center [774, 519] width 830 height 31
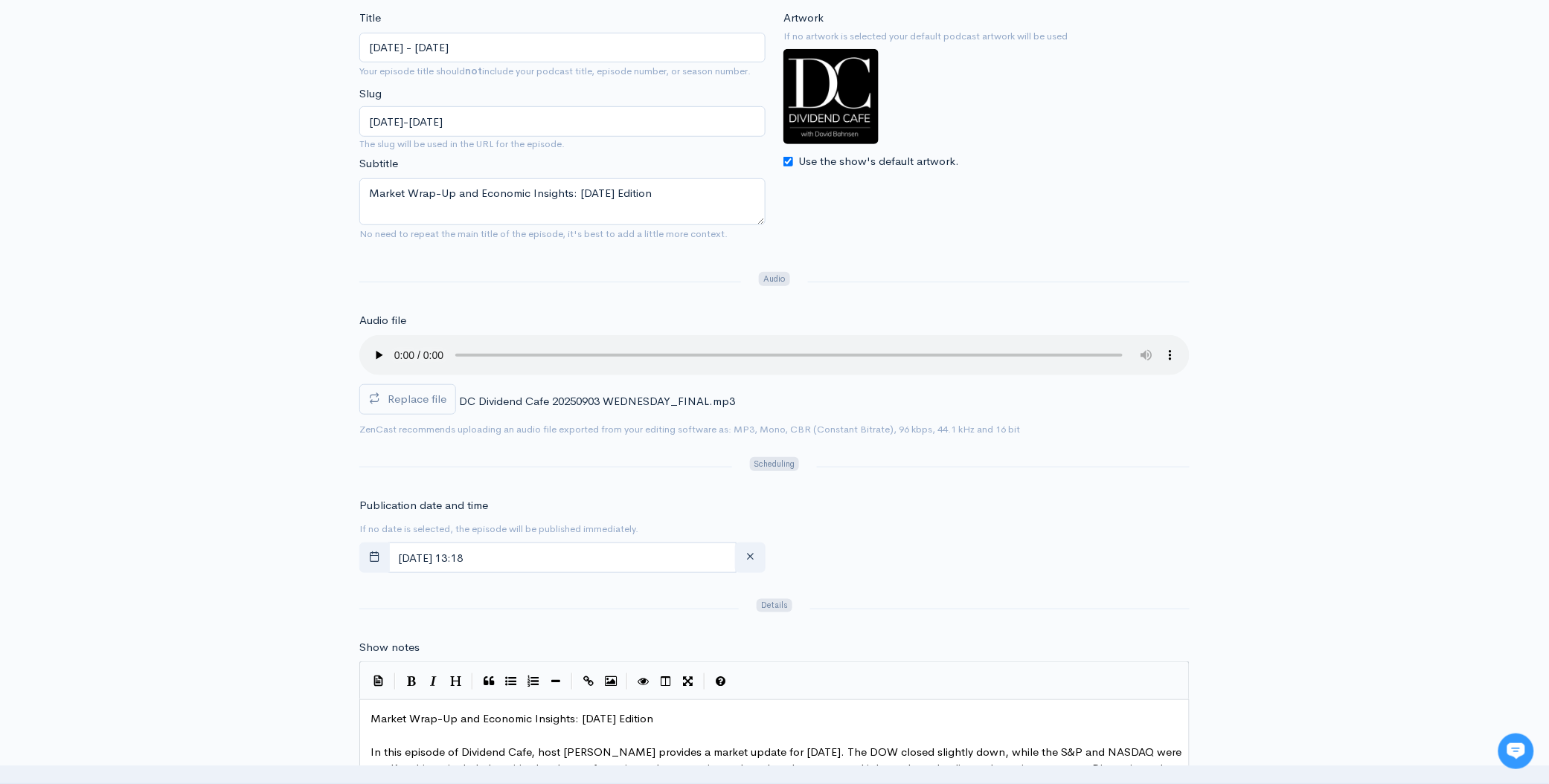
scroll to position [261, 0]
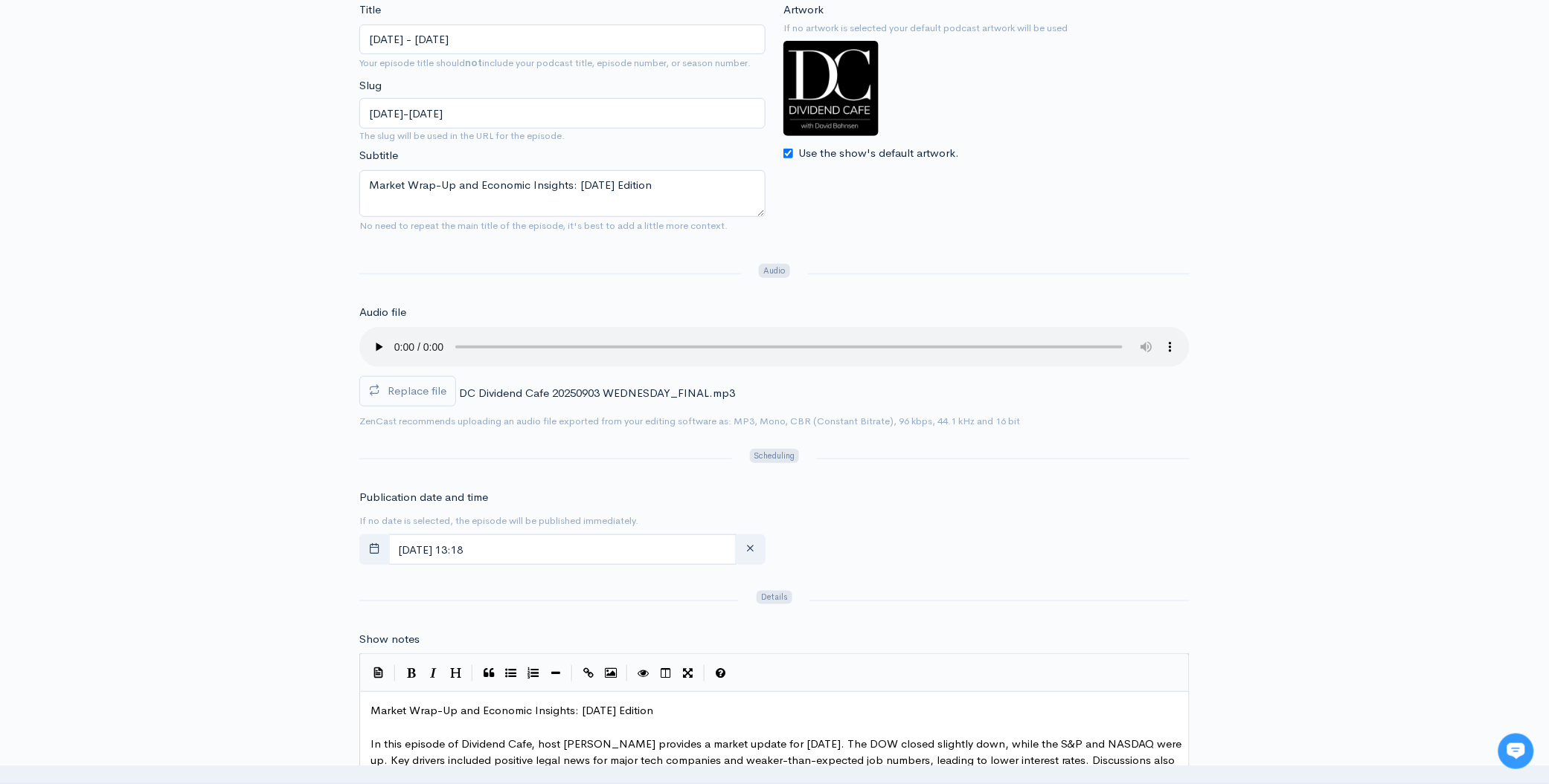
click at [1257, 125] on div "Title Wednesday - September 3, 2025 Your episode title should not include your …" at bounding box center [774, 768] width 1549 height 1533
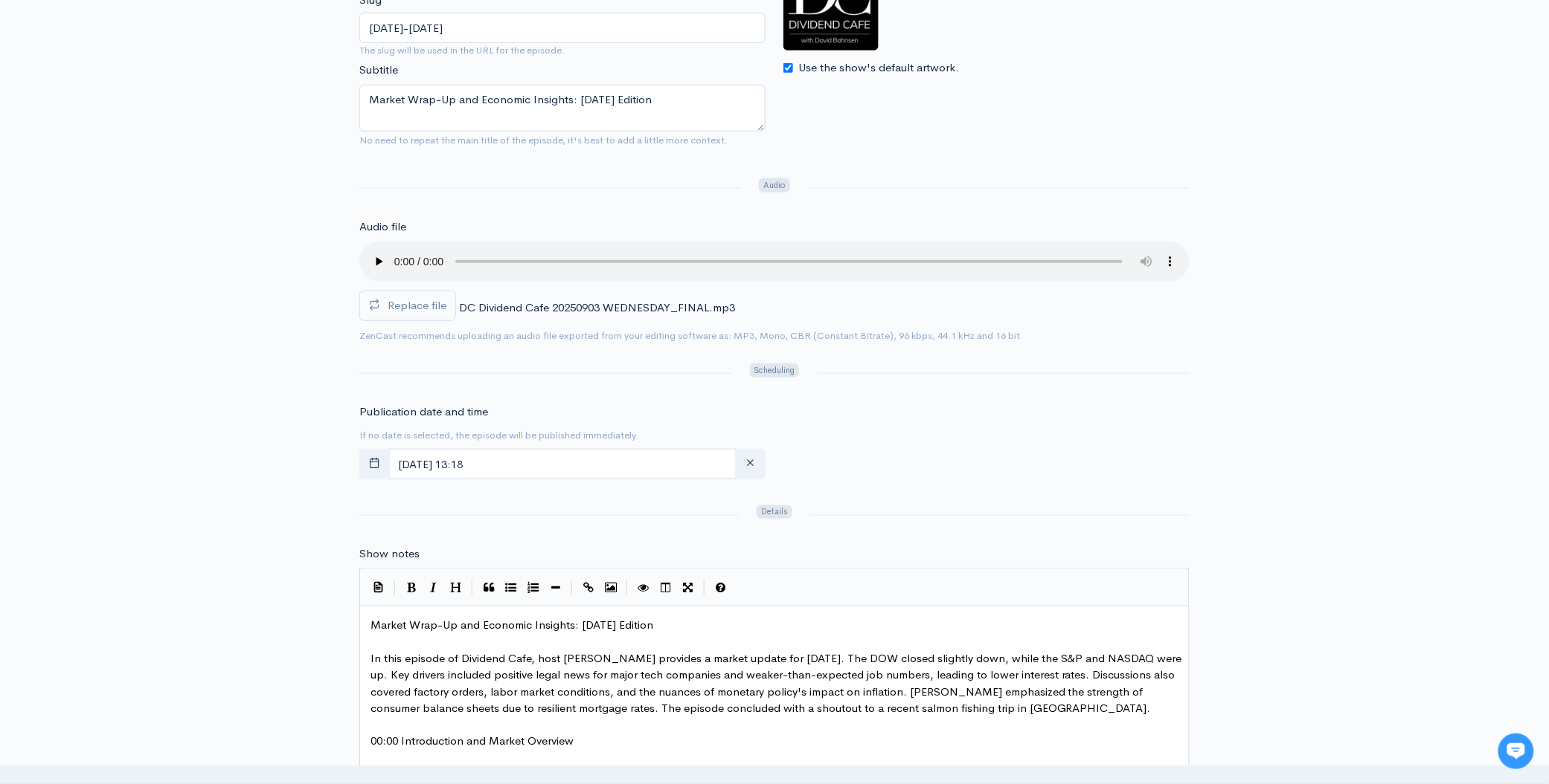
scroll to position [208, 0]
